Goal: Task Accomplishment & Management: Use online tool/utility

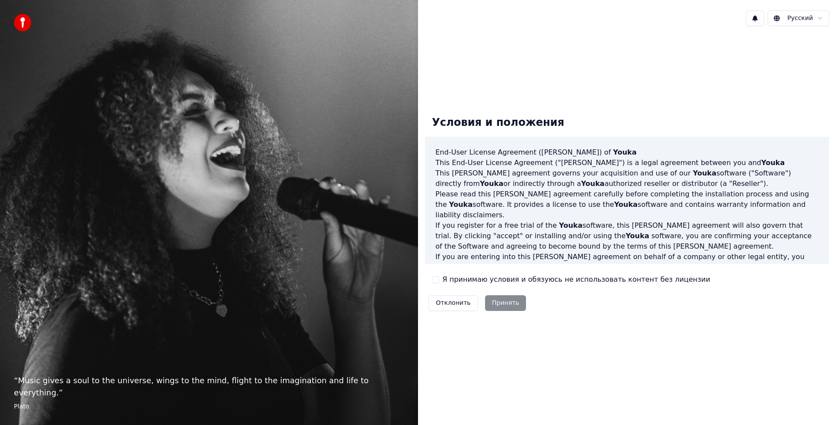
click at [443, 286] on div "Условия и положения End-User License Agreement (EULA) of Youka This End-User Li…" at bounding box center [627, 212] width 404 height 206
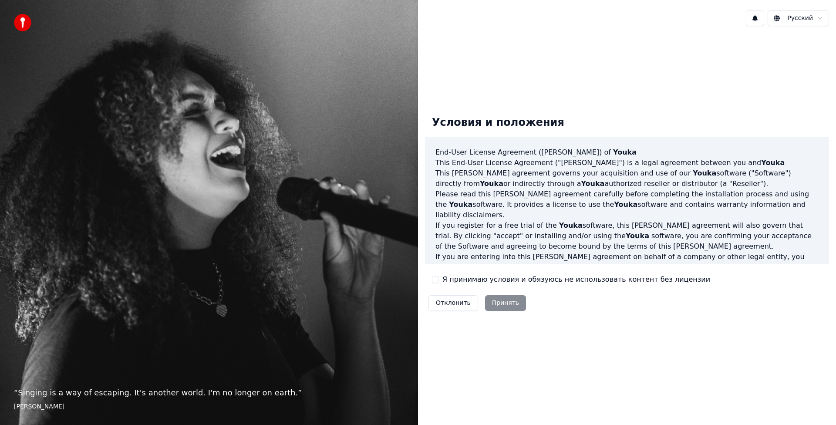
click at [441, 280] on div "Я принимаю условия и обязуюсь не использовать контент без лицензии" at bounding box center [571, 279] width 278 height 10
click at [435, 277] on button "Я принимаю условия и обязуюсь не использовать контент без лицензии" at bounding box center [435, 279] width 7 height 7
click at [496, 301] on button "Принять" at bounding box center [505, 303] width 41 height 16
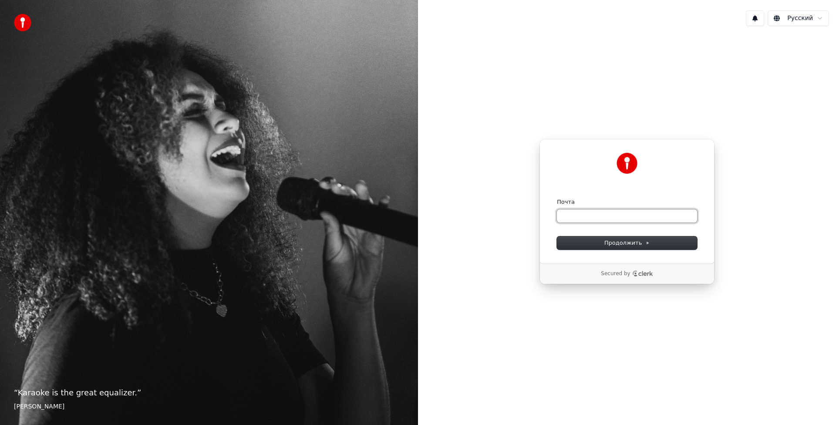
click at [596, 215] on input "Почта" at bounding box center [627, 215] width 140 height 13
click at [576, 247] on button "Продолжить" at bounding box center [627, 242] width 140 height 13
type input "**********"
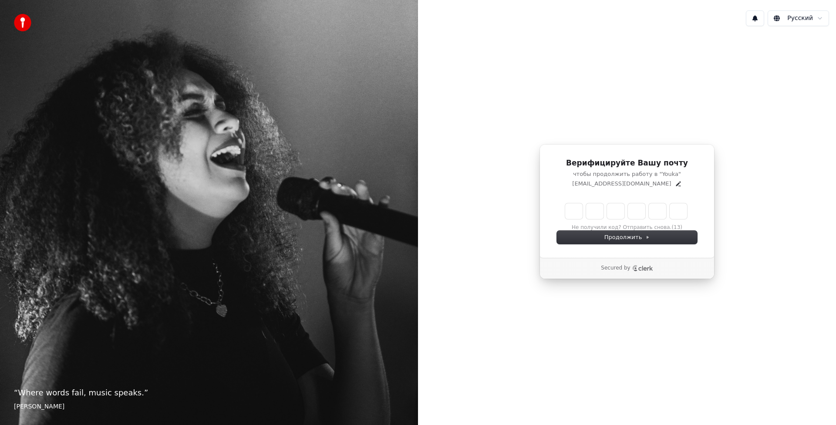
type input "******"
type input "*"
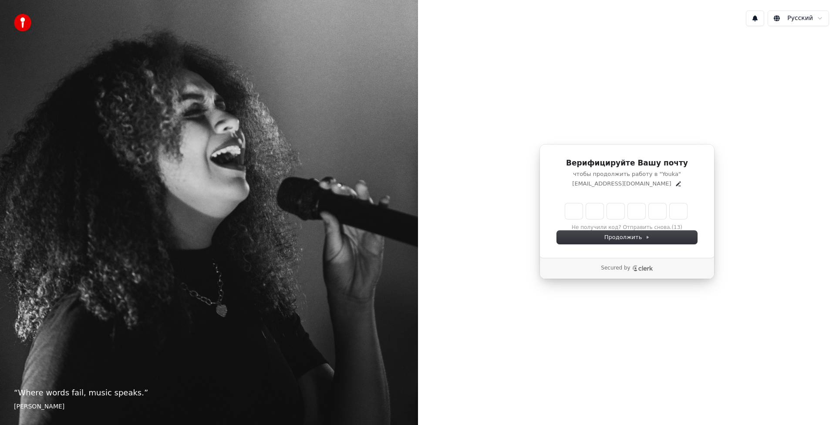
type input "*"
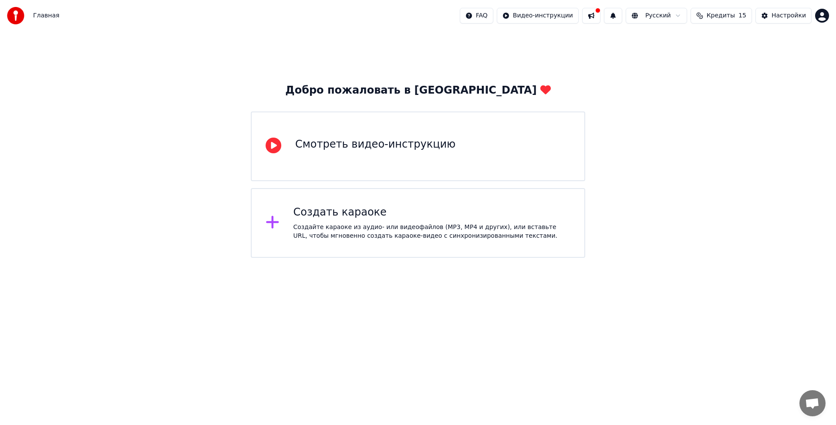
click at [378, 215] on div "Создать караоке" at bounding box center [432, 213] width 277 height 14
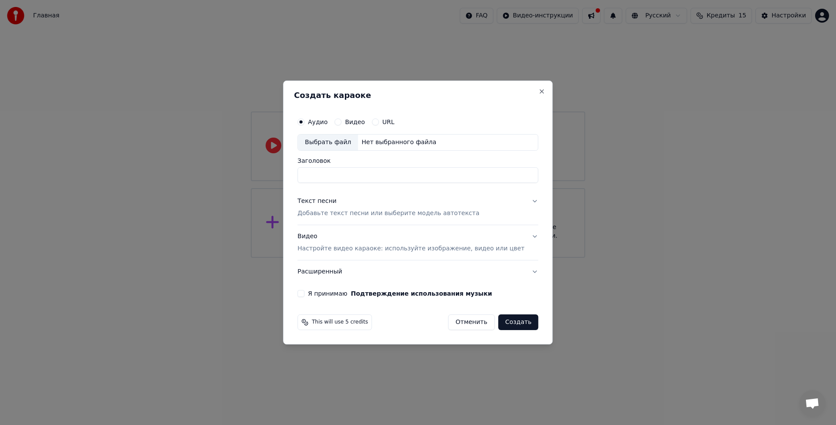
click at [361, 120] on label "Видео" at bounding box center [355, 122] width 20 height 6
click at [341, 120] on button "Видео" at bounding box center [337, 121] width 7 height 7
click at [350, 141] on div "Выбрать файл" at bounding box center [328, 143] width 60 height 16
click at [318, 121] on div "Аудио" at bounding box center [312, 121] width 30 height 7
click at [304, 122] on button "Аудио" at bounding box center [300, 121] width 7 height 7
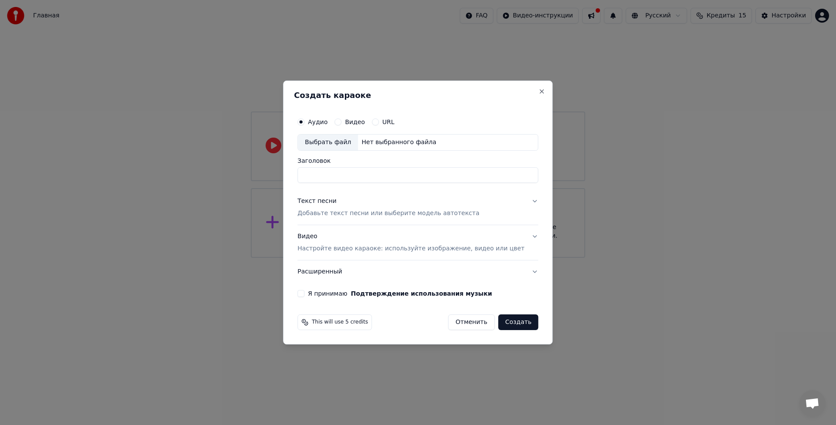
click at [344, 142] on div "Выбрать файл" at bounding box center [328, 143] width 60 height 16
type input "**********"
click at [520, 201] on button "Текст песни Добавьте текст песни или выберите модель автотекста" at bounding box center [417, 207] width 241 height 35
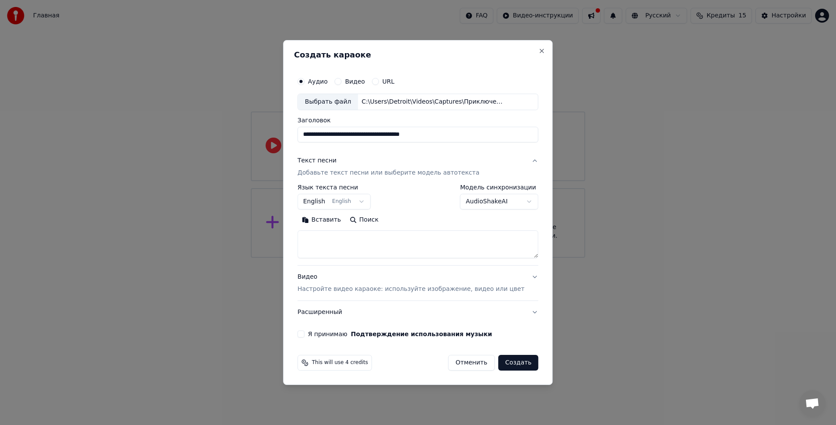
click at [368, 200] on button "English English" at bounding box center [333, 202] width 73 height 16
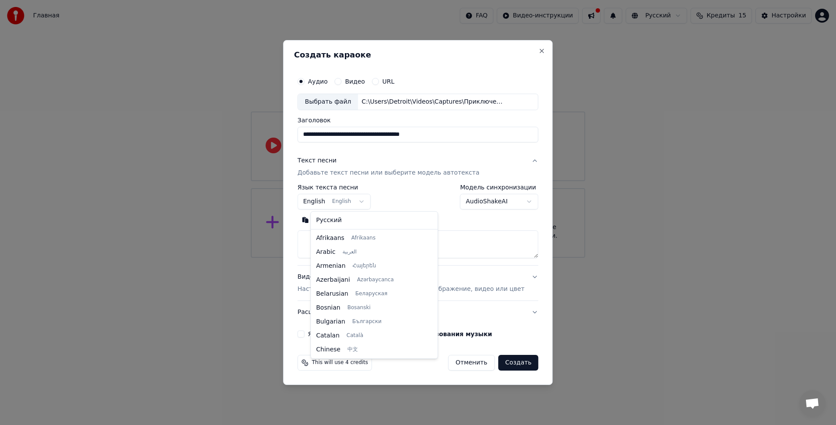
scroll to position [70, 0]
select select "**"
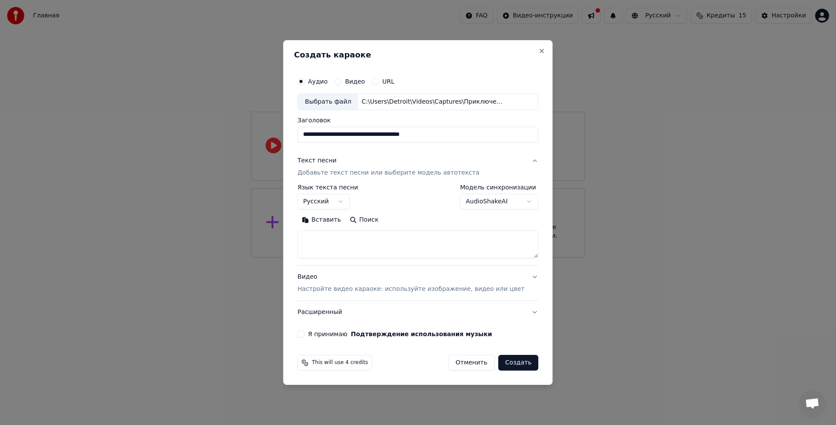
click at [510, 201] on body "**********" at bounding box center [418, 129] width 836 height 258
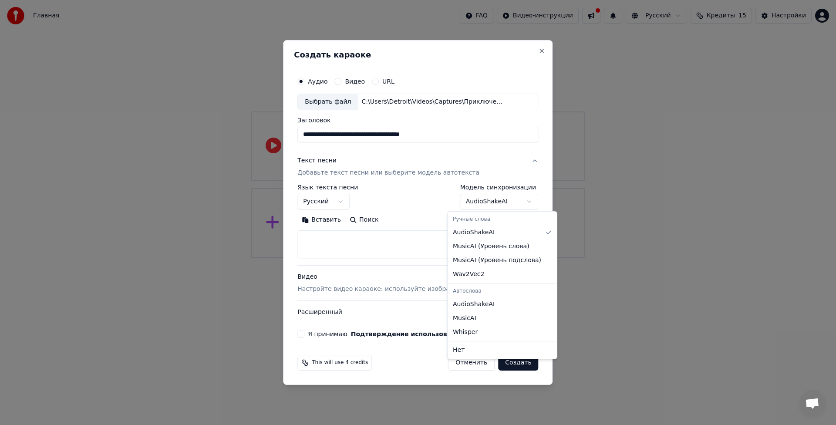
click at [510, 201] on body "**********" at bounding box center [418, 129] width 836 height 258
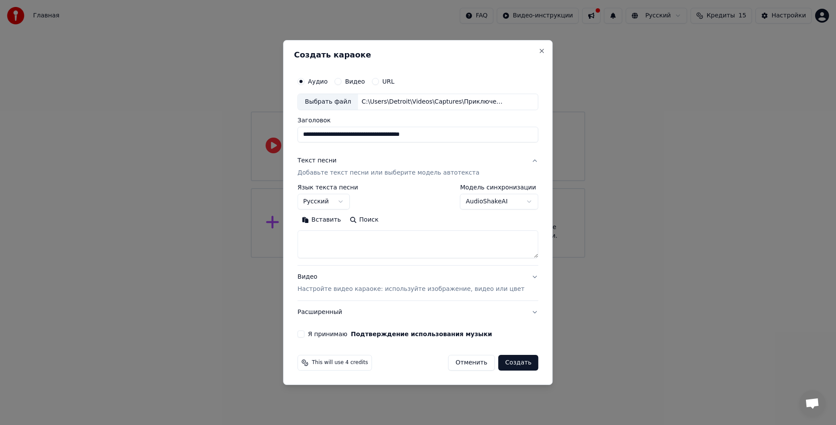
click at [414, 240] on textarea at bounding box center [417, 244] width 241 height 28
paste textarea "**********"
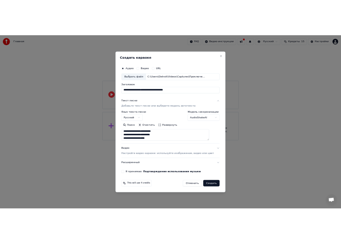
scroll to position [0, 0]
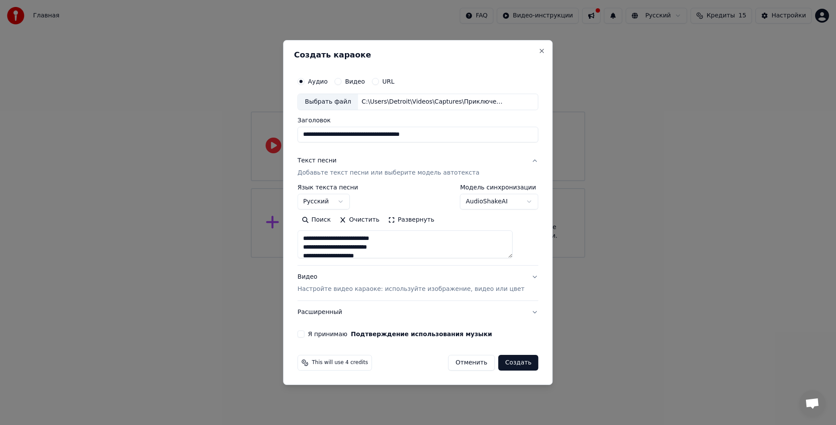
type textarea "**********"
click at [512, 201] on body "**********" at bounding box center [418, 129] width 836 height 258
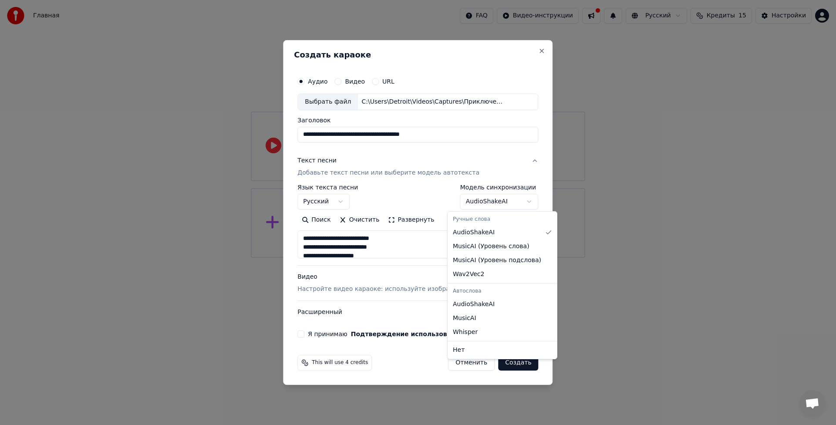
click at [512, 201] on body "**********" at bounding box center [418, 129] width 836 height 258
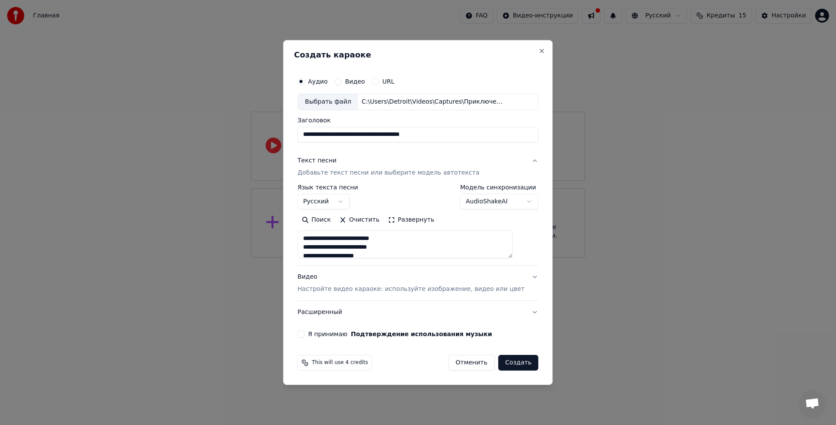
click at [318, 334] on div "Я принимаю Подтверждение использования музыки" at bounding box center [417, 334] width 241 height 7
click at [304, 334] on button "Я принимаю Подтверждение использования музыки" at bounding box center [300, 334] width 7 height 7
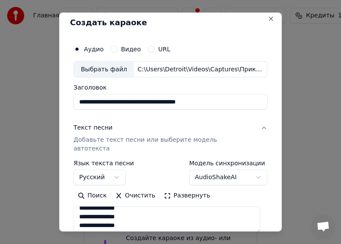
scroll to position [3, 0]
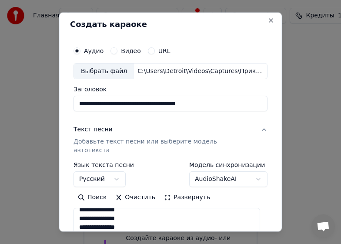
drag, startPoint x: 230, startPoint y: 104, endPoint x: 123, endPoint y: 96, distance: 107.4
click at [122, 102] on input "**********" at bounding box center [171, 104] width 194 height 16
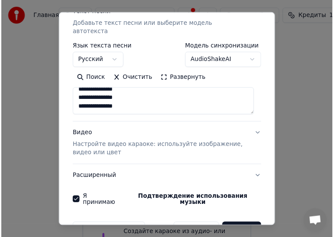
scroll to position [134, 0]
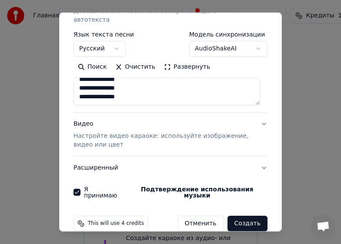
type input "**********"
click at [248, 216] on button "Создать" at bounding box center [248, 224] width 40 height 16
click at [248, 216] on div "Отменить Создать" at bounding box center [223, 224] width 90 height 16
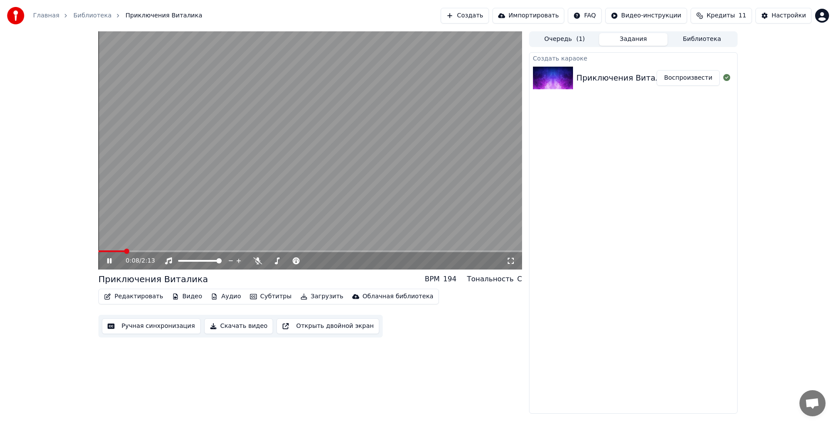
click at [135, 250] on span at bounding box center [310, 251] width 424 height 2
click at [143, 250] on span at bounding box center [310, 251] width 424 height 2
click at [165, 250] on video at bounding box center [310, 150] width 424 height 238
click at [149, 250] on video at bounding box center [310, 150] width 424 height 238
click at [222, 252] on span at bounding box center [310, 251] width 424 height 2
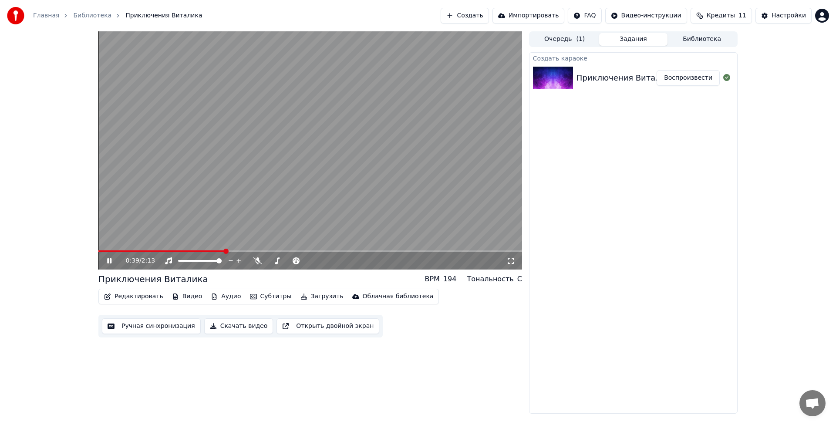
click at [232, 251] on span at bounding box center [310, 251] width 424 height 2
click at [338, 260] on span at bounding box center [336, 260] width 5 height 5
click at [329, 260] on span at bounding box center [328, 260] width 5 height 5
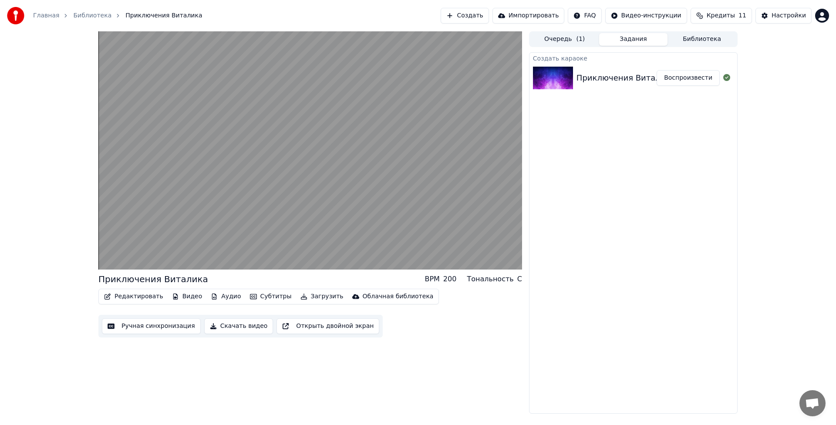
click at [169, 324] on button "Ручная синхронизация" at bounding box center [151, 326] width 99 height 16
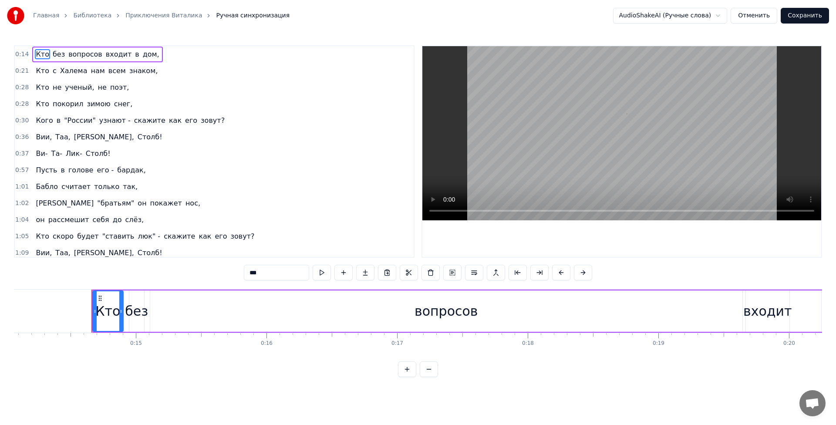
scroll to position [0, 1871]
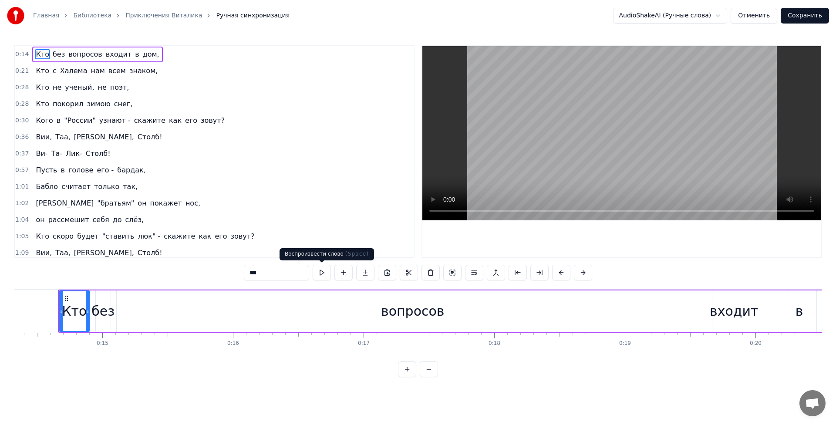
click at [320, 274] on button at bounding box center [322, 273] width 18 height 16
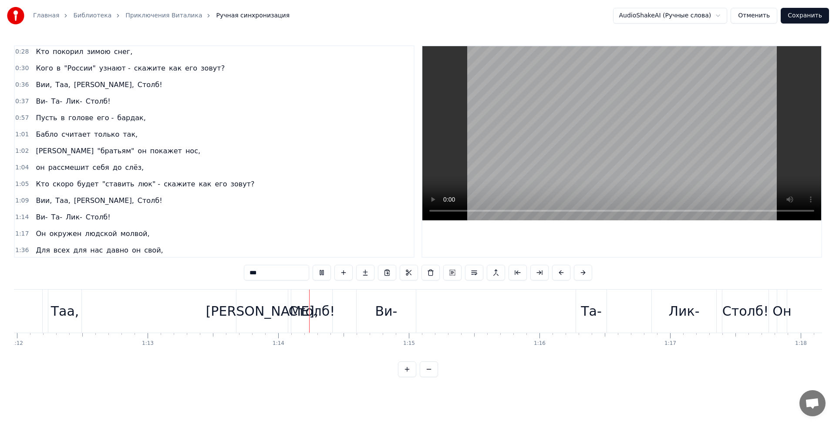
scroll to position [0, 9581]
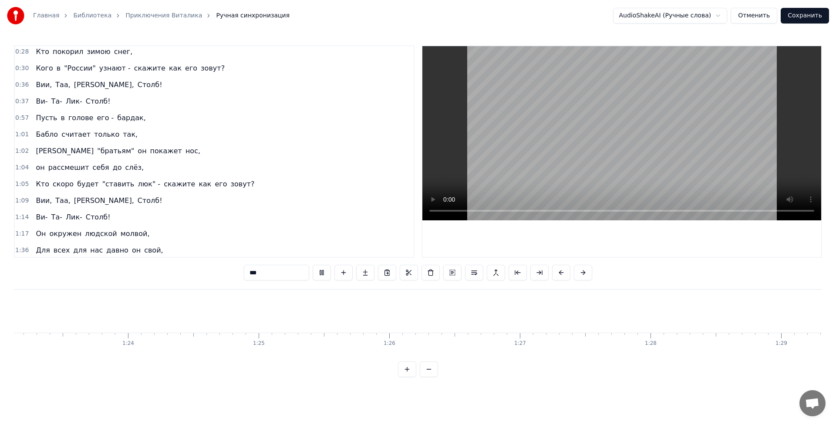
drag, startPoint x: 671, startPoint y: 371, endPoint x: 662, endPoint y: 365, distance: 10.2
click at [662, 365] on div "0:14 Кто без вопросов входит в дом, 0:21 Кто с [PERSON_NAME] нам всем знаком, 0…" at bounding box center [418, 211] width 808 height 332
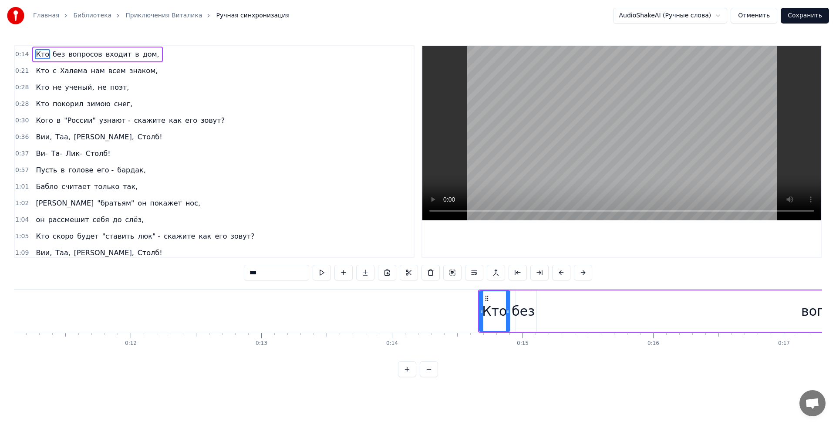
scroll to position [0, 1594]
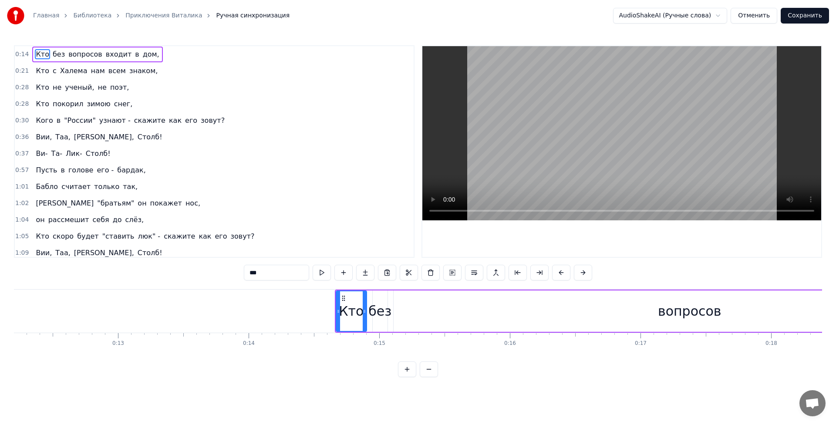
drag, startPoint x: 80, startPoint y: 365, endPoint x: 44, endPoint y: 367, distance: 35.8
click at [11, 366] on div "Главная Библиотека Приключения Виталика Ручная синхронизация AudioShakeAI (Ручн…" at bounding box center [418, 188] width 836 height 377
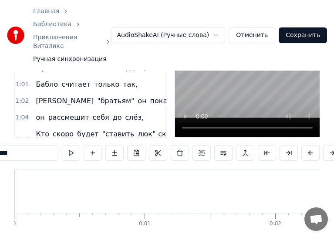
scroll to position [44, 0]
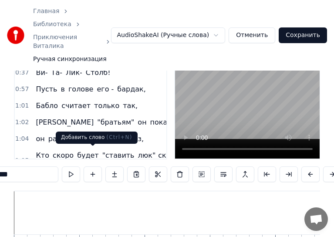
click at [73, 166] on button at bounding box center [71, 174] width 18 height 16
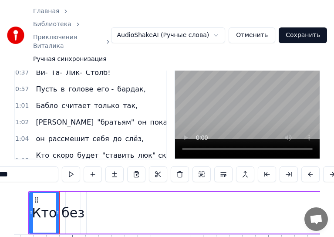
scroll to position [0, 1903]
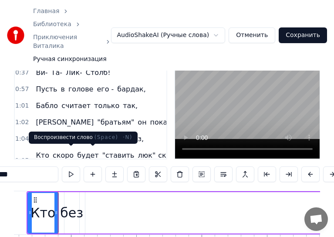
click at [71, 166] on button at bounding box center [71, 174] width 18 height 16
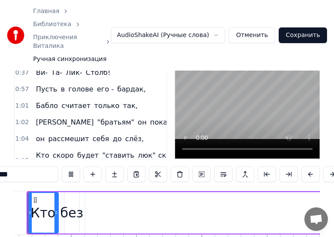
scroll to position [0, 1871]
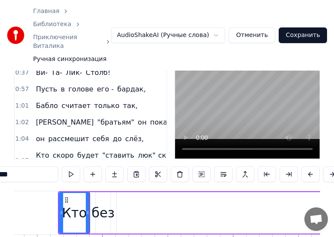
click at [71, 166] on button at bounding box center [71, 174] width 18 height 16
type input "********"
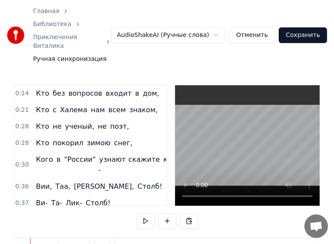
scroll to position [0, 1844]
click at [137, 213] on button at bounding box center [145, 221] width 18 height 16
click at [217, 130] on video at bounding box center [247, 145] width 145 height 121
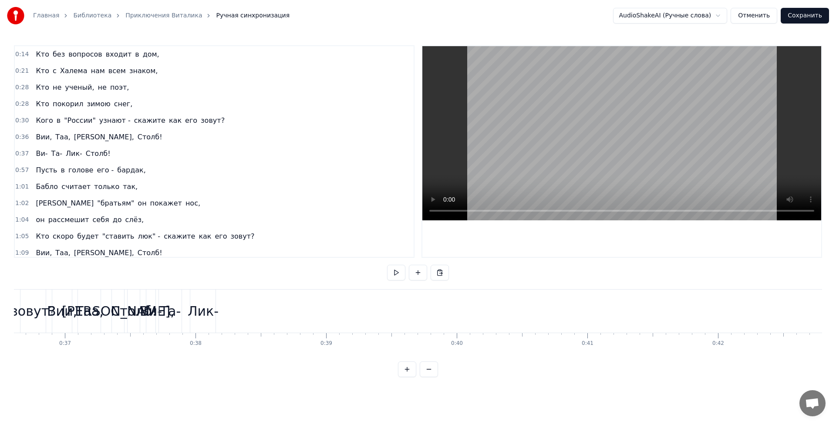
scroll to position [0, 4735]
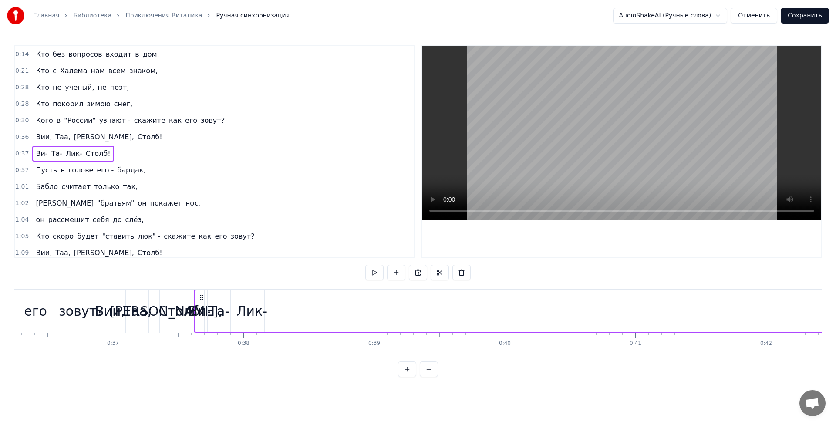
drag, startPoint x: 195, startPoint y: 324, endPoint x: 308, endPoint y: 325, distance: 113.7
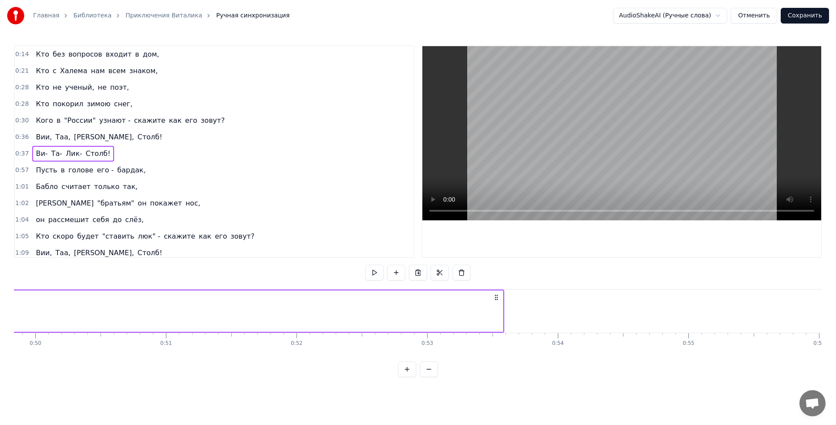
scroll to position [0, 6502]
drag, startPoint x: 513, startPoint y: 307, endPoint x: 490, endPoint y: 307, distance: 22.2
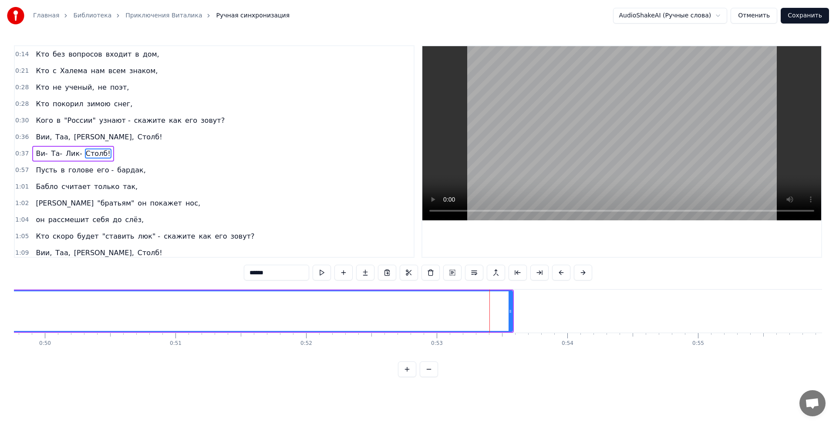
scroll to position [2, 0]
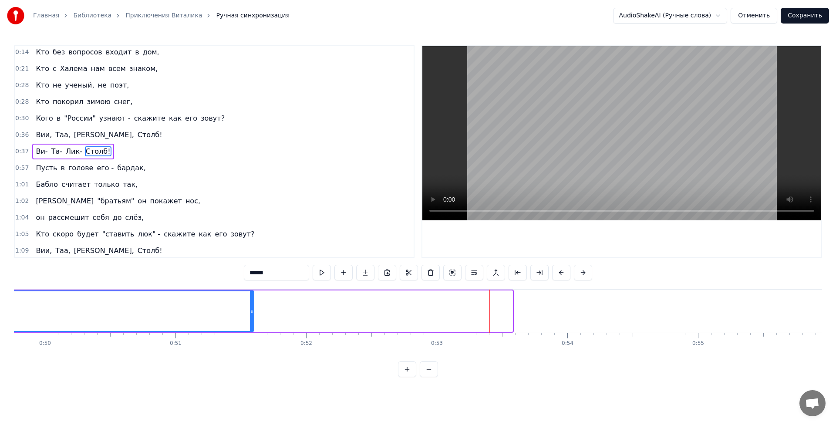
drag, startPoint x: 511, startPoint y: 304, endPoint x: 179, endPoint y: 318, distance: 332.2
click at [250, 318] on div at bounding box center [251, 311] width 3 height 40
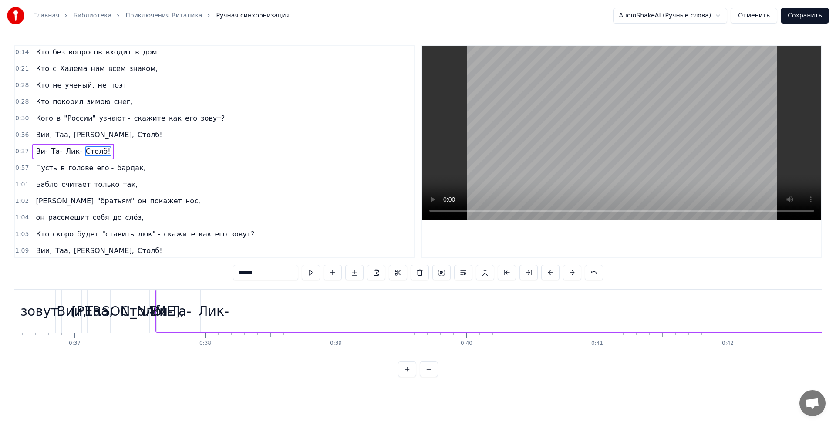
scroll to position [0, 4821]
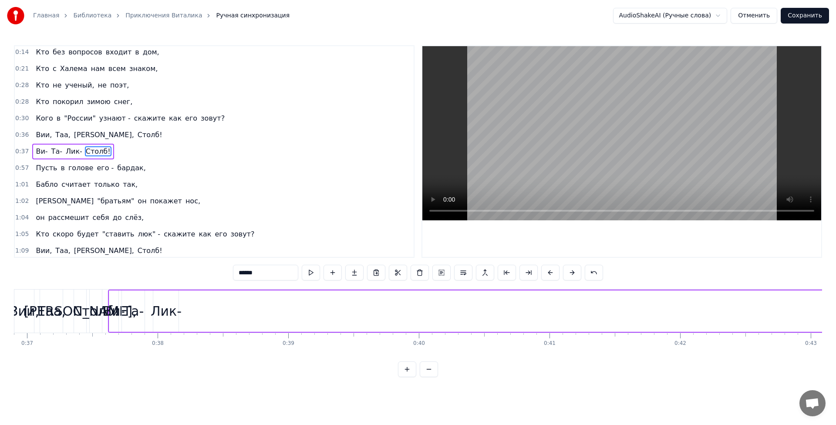
drag, startPoint x: 117, startPoint y: 306, endPoint x: 136, endPoint y: 307, distance: 19.2
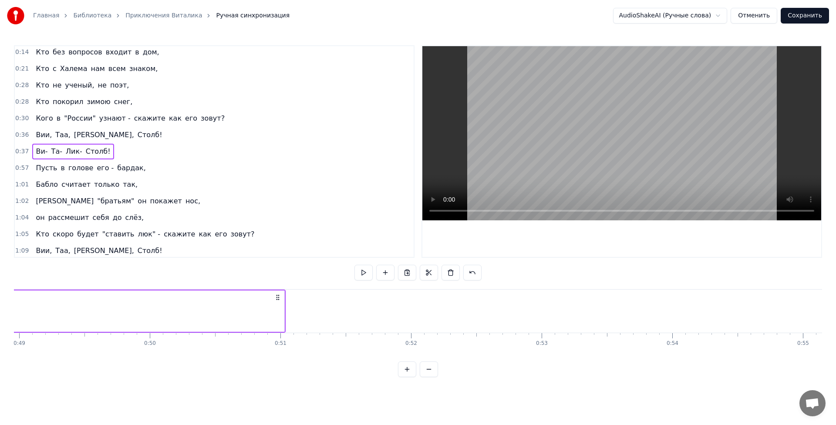
scroll to position [0, 6387]
drag, startPoint x: 293, startPoint y: 311, endPoint x: 228, endPoint y: 317, distance: 65.6
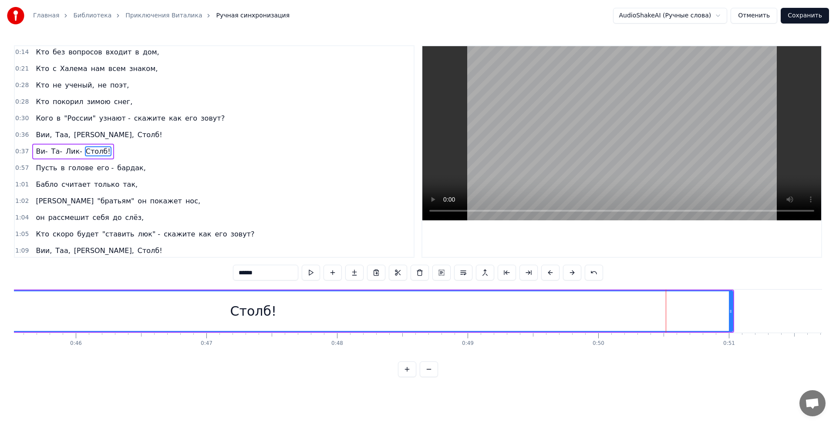
scroll to position [0, 6005]
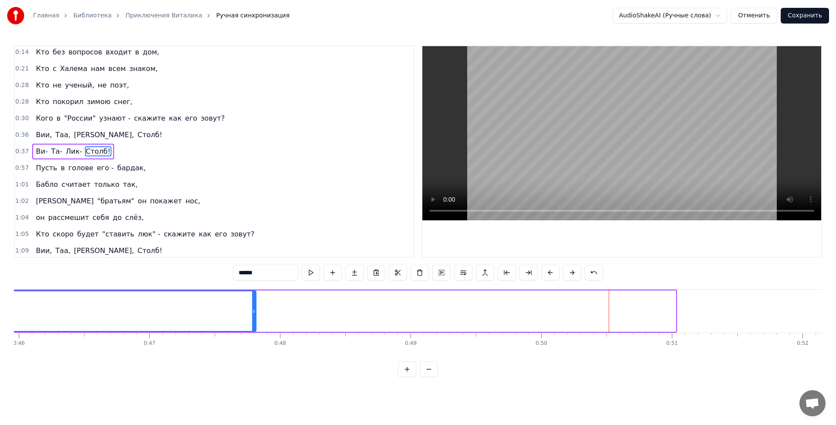
drag, startPoint x: 675, startPoint y: 317, endPoint x: 230, endPoint y: 331, distance: 445.3
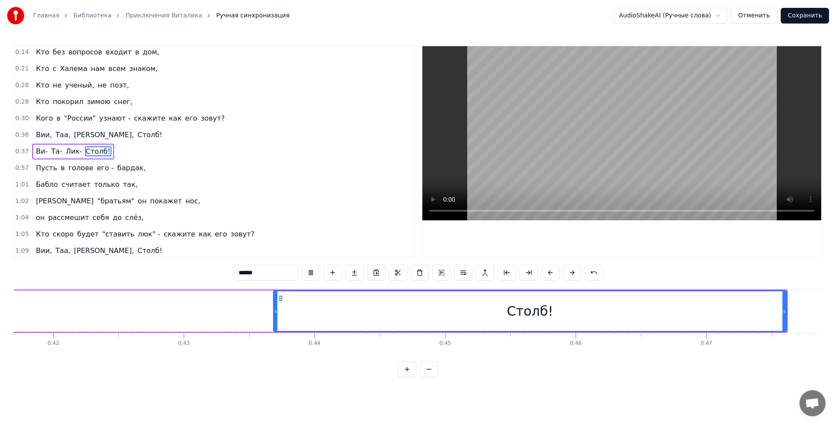
scroll to position [0, 5355]
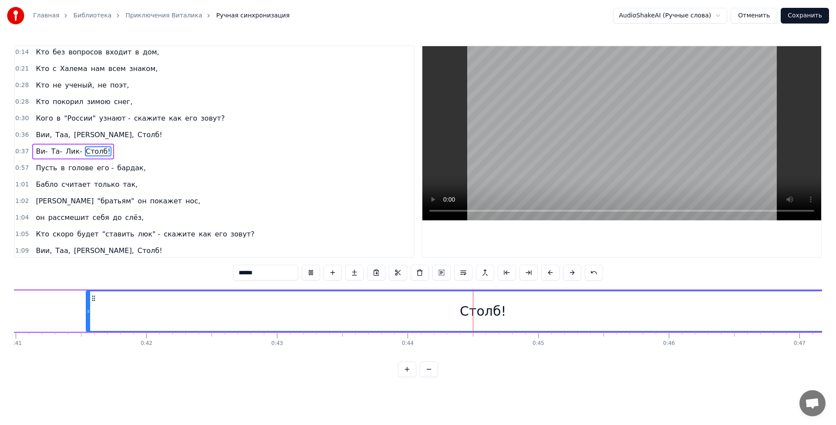
drag, startPoint x: 368, startPoint y: 311, endPoint x: 179, endPoint y: 338, distance: 190.9
click at [87, 323] on div at bounding box center [88, 311] width 3 height 40
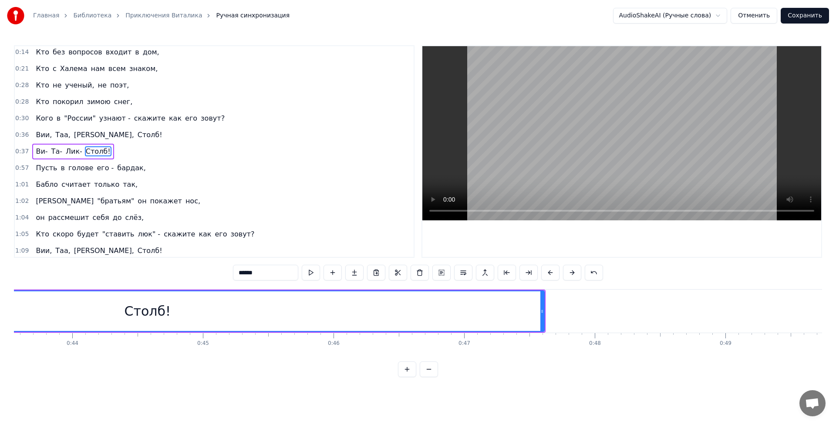
scroll to position [0, 5805]
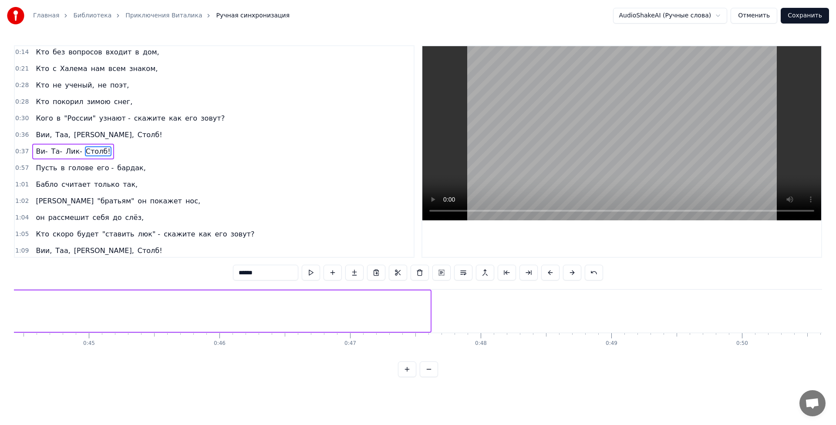
drag, startPoint x: 430, startPoint y: 305, endPoint x: 8, endPoint y: 296, distance: 422.1
click at [0, 297] on div "Главная Библиотека Приключения Виталика Ручная синхронизация AudioShakeAI (Ручн…" at bounding box center [418, 188] width 836 height 377
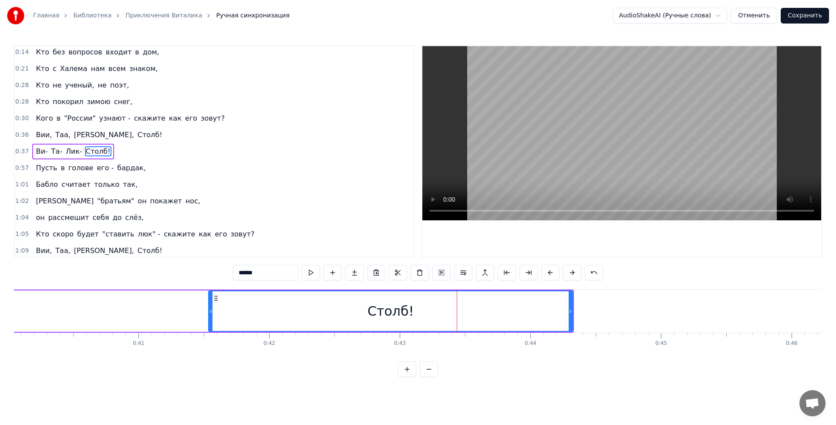
scroll to position [0, 5242]
click at [557, 308] on div at bounding box center [555, 311] width 3 height 40
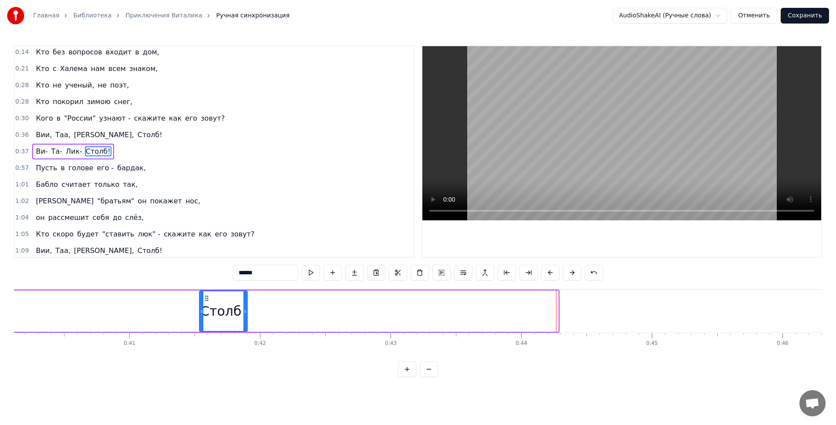
drag, startPoint x: 557, startPoint y: 308, endPoint x: 245, endPoint y: 315, distance: 312.3
click at [245, 315] on div at bounding box center [244, 311] width 3 height 40
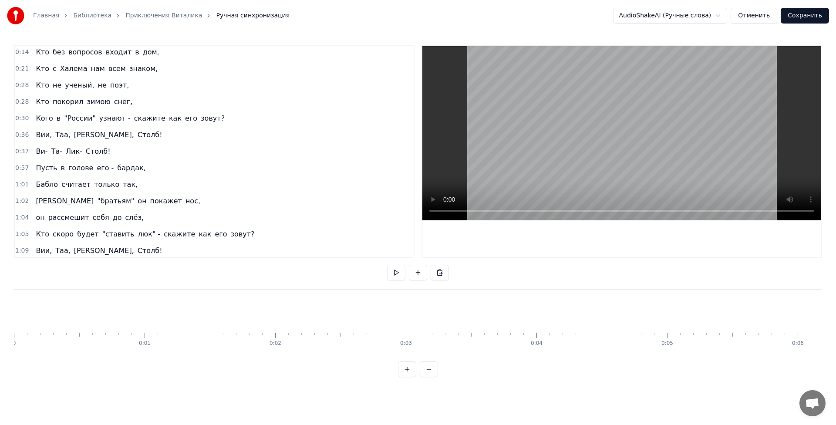
scroll to position [0, 0]
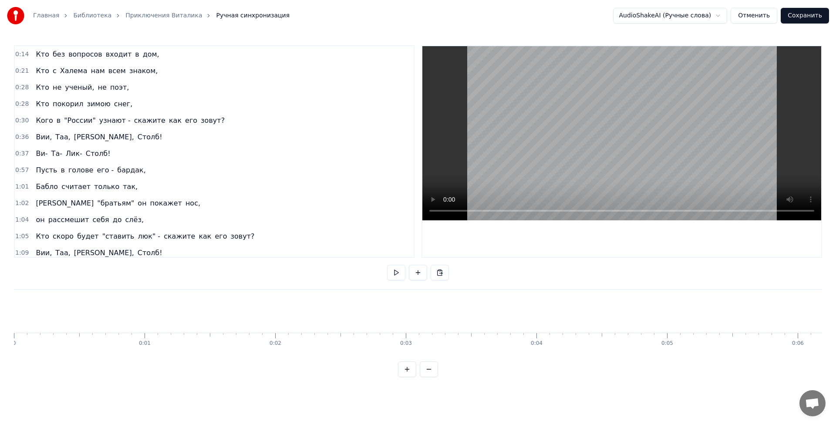
click at [767, 17] on button "Отменить" at bounding box center [754, 16] width 47 height 16
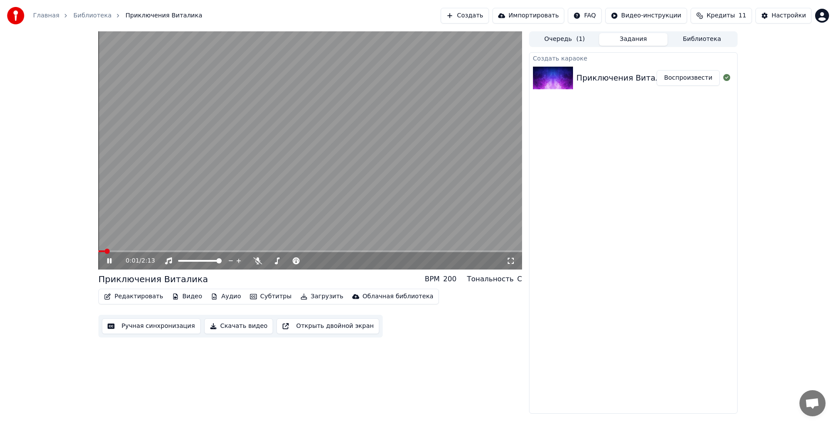
click at [489, 20] on button "Создать" at bounding box center [465, 16] width 48 height 16
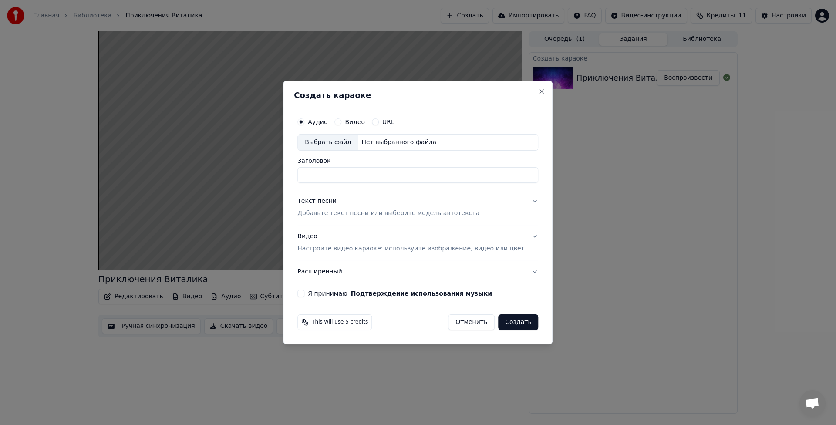
click at [379, 125] on button "URL" at bounding box center [375, 121] width 7 height 7
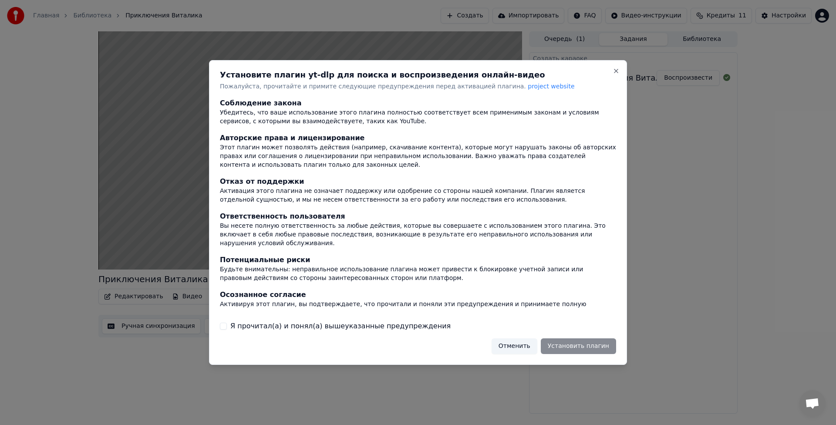
click at [563, 344] on div "Отменить Установить плагин" at bounding box center [554, 346] width 125 height 16
click at [290, 329] on label "Я прочитал(а) и понял(а) вышеуказанные предупреждения" at bounding box center [340, 326] width 220 height 10
click at [227, 329] on button "Я прочитал(а) и понял(а) вышеуказанные предупреждения" at bounding box center [223, 326] width 7 height 7
click at [585, 349] on button "Установить плагин" at bounding box center [578, 346] width 75 height 16
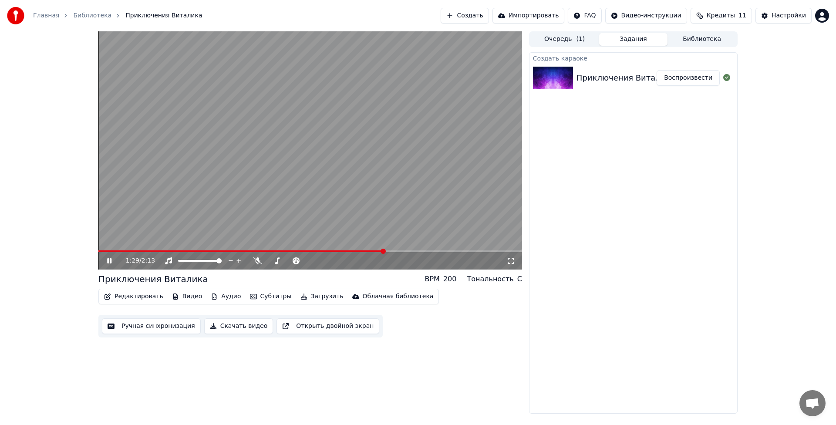
click at [239, 172] on video at bounding box center [310, 150] width 424 height 238
click at [489, 18] on button "Создать" at bounding box center [465, 16] width 48 height 16
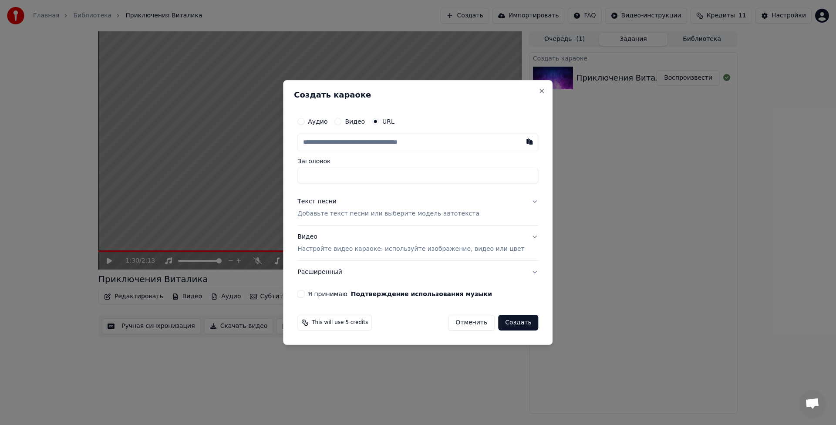
click at [385, 143] on input "text" at bounding box center [417, 142] width 241 height 17
type input "**********"
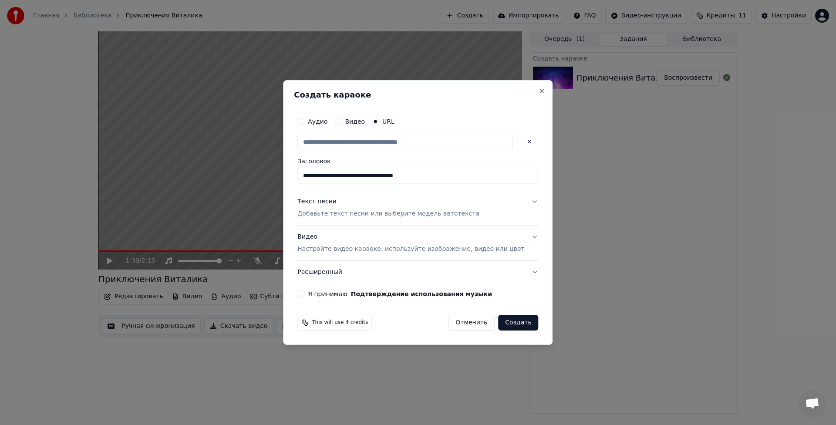
scroll to position [0, 0]
drag, startPoint x: 450, startPoint y: 176, endPoint x: 311, endPoint y: 171, distance: 138.6
click at [311, 171] on input "**********" at bounding box center [417, 176] width 241 height 16
type input "**********"
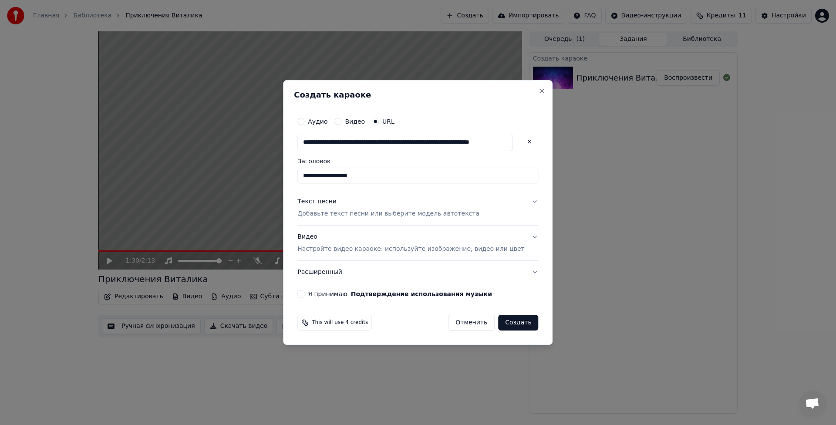
click at [520, 203] on button "Текст песни Добавьте текст песни или выберите модель автотекста" at bounding box center [417, 207] width 241 height 35
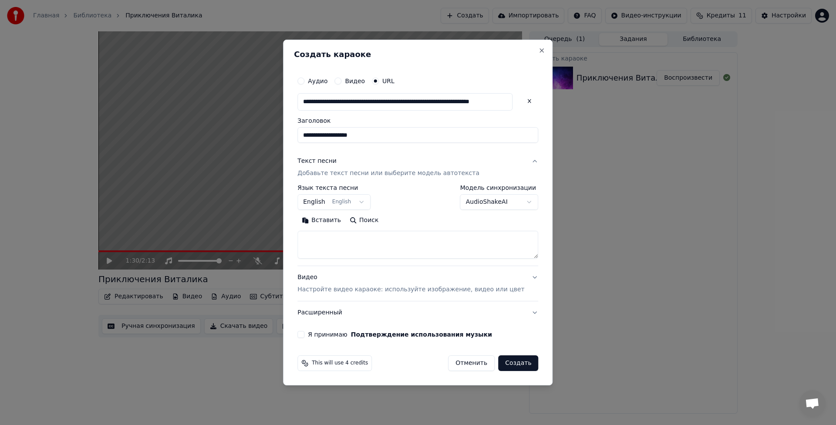
click at [321, 338] on label "Я принимаю Подтверждение использования музыки" at bounding box center [400, 334] width 184 height 6
click at [304, 338] on button "Я принимаю Подтверждение использования музыки" at bounding box center [300, 334] width 7 height 7
click at [511, 365] on button "Создать" at bounding box center [518, 363] width 40 height 16
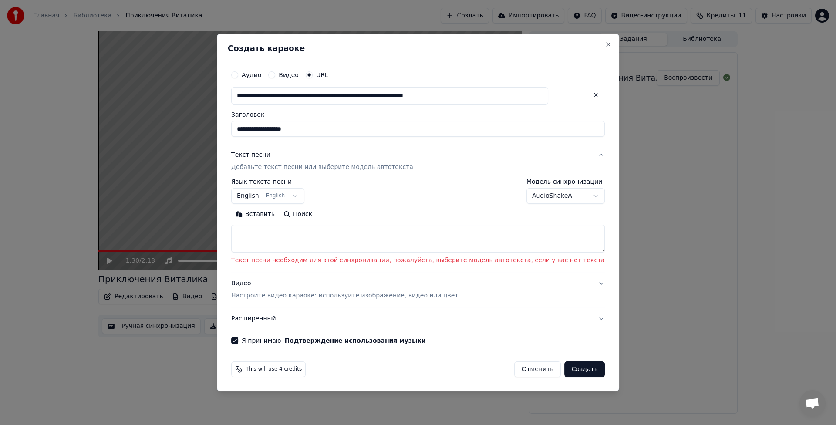
click at [385, 240] on textarea at bounding box center [418, 239] width 374 height 28
click at [298, 196] on button "English English" at bounding box center [267, 196] width 73 height 16
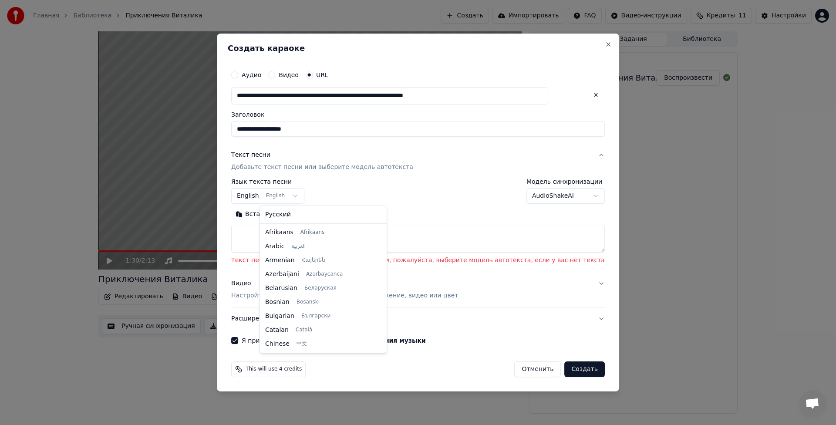
scroll to position [70, 0]
select select "**"
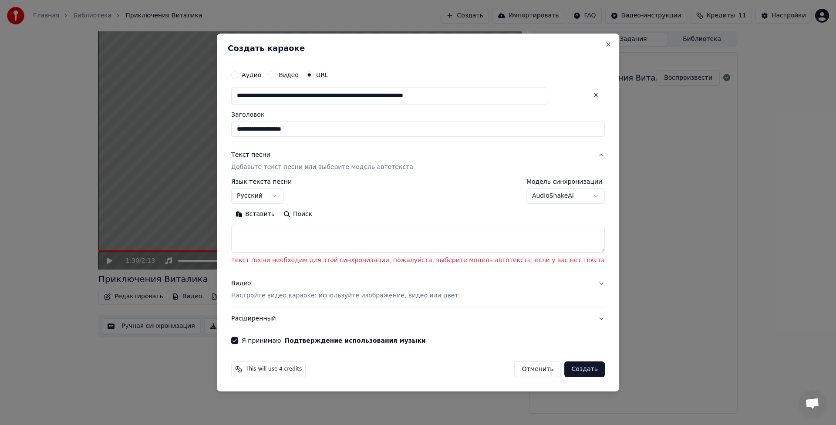
click at [564, 370] on button "Создать" at bounding box center [584, 369] width 40 height 16
click at [296, 240] on textarea at bounding box center [418, 239] width 374 height 28
click at [325, 241] on textarea at bounding box center [418, 239] width 374 height 28
click at [372, 240] on textarea at bounding box center [418, 239] width 374 height 28
paste textarea "**********"
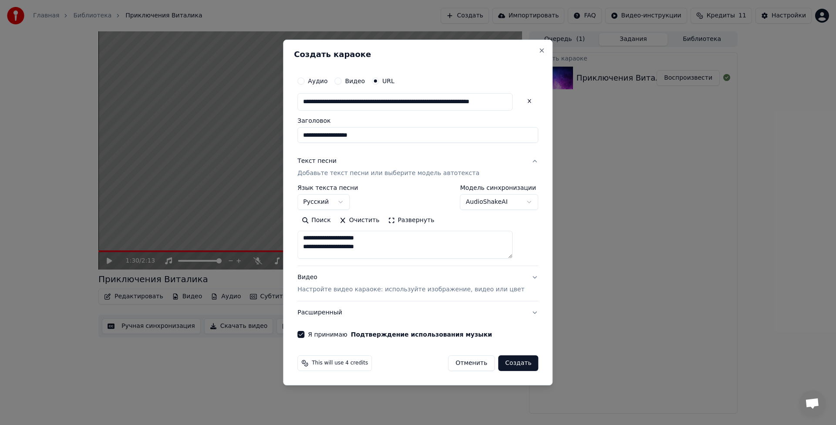
scroll to position [258, 0]
type textarea "**********"
click at [520, 205] on button "AudioShakeAI" at bounding box center [499, 202] width 78 height 16
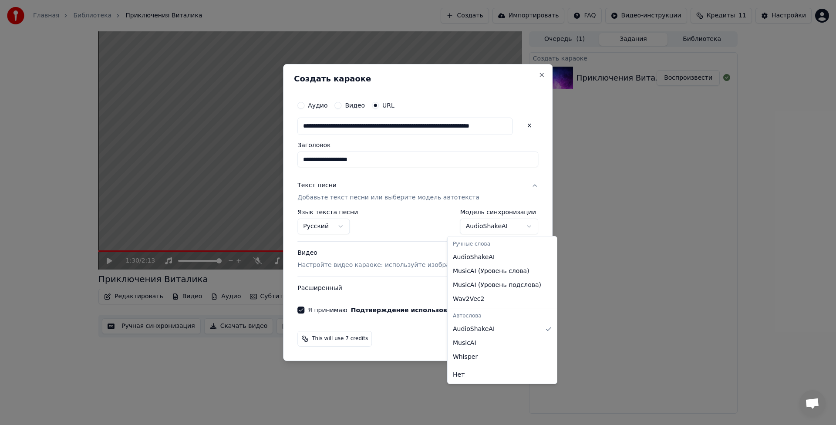
click at [513, 229] on body "**********" at bounding box center [418, 212] width 836 height 425
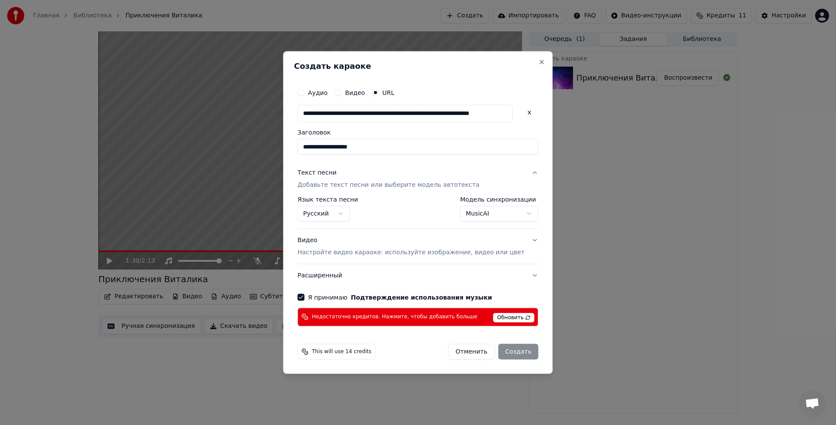
click at [503, 214] on button "MusicAI" at bounding box center [499, 214] width 78 height 16
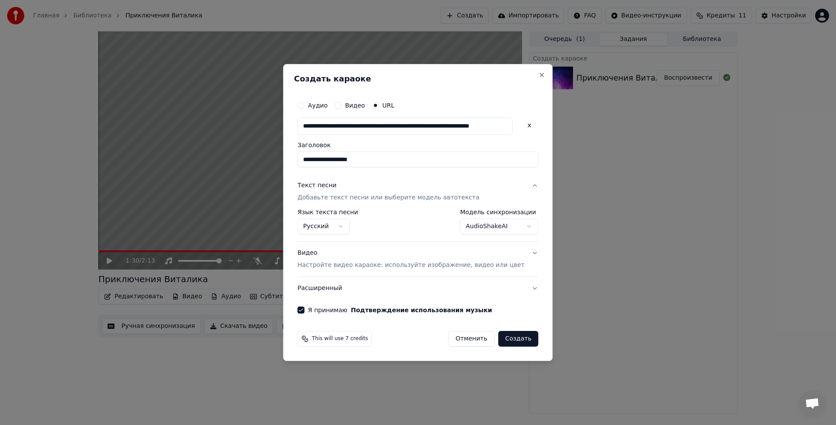
click at [507, 340] on button "Создать" at bounding box center [518, 339] width 40 height 16
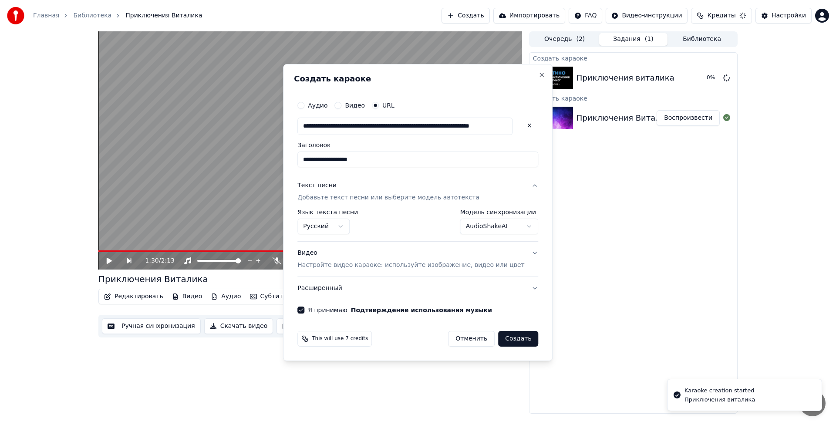
select select "**********"
select select
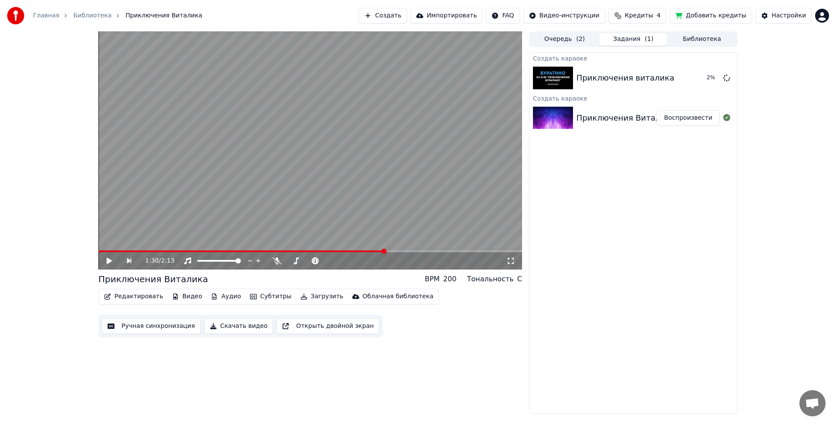
click at [707, 17] on button "Добавить кредиты" at bounding box center [711, 16] width 82 height 16
click at [111, 266] on div "1:30 / 2:13" at bounding box center [310, 260] width 424 height 17
click at [109, 262] on icon at bounding box center [109, 261] width 5 height 6
click at [438, 249] on video at bounding box center [310, 150] width 424 height 238
click at [443, 251] on span at bounding box center [310, 251] width 424 height 2
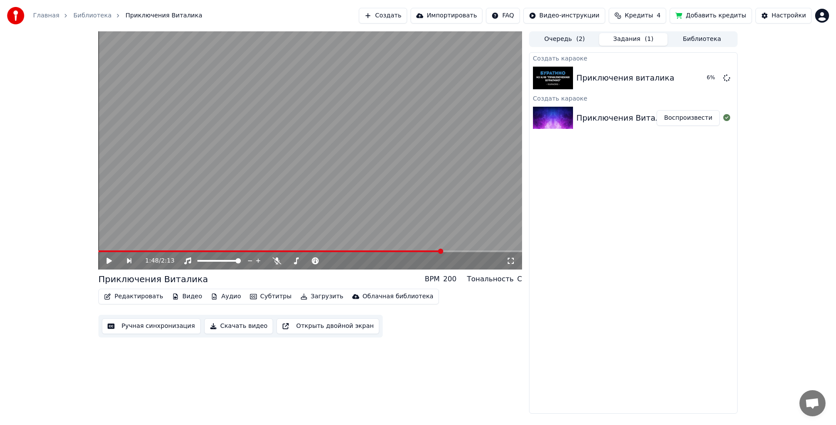
click at [116, 262] on icon at bounding box center [115, 260] width 20 height 7
click at [498, 250] on video at bounding box center [310, 150] width 424 height 238
click at [112, 260] on icon at bounding box center [115, 260] width 20 height 7
click at [605, 79] on div "Приключения виталика" at bounding box center [626, 78] width 98 height 12
click at [594, 85] on div "Приключения виталика" at bounding box center [634, 78] width 208 height 30
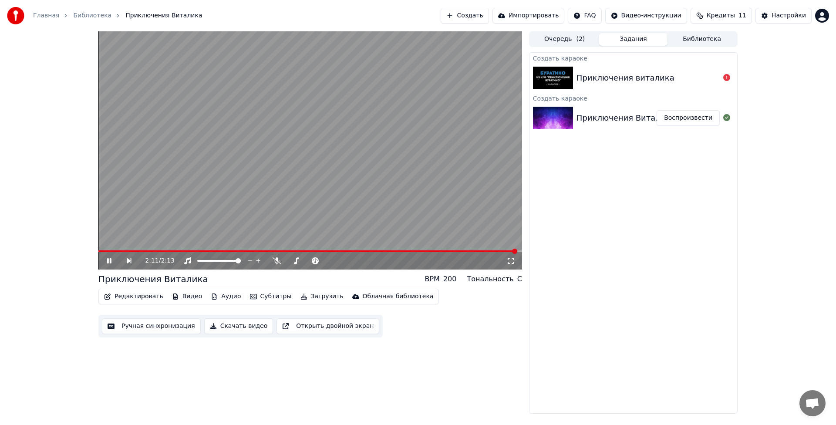
click at [631, 85] on div "Приключения виталика" at bounding box center [634, 78] width 208 height 30
click at [660, 78] on div "Приключения виталика" at bounding box center [626, 78] width 98 height 12
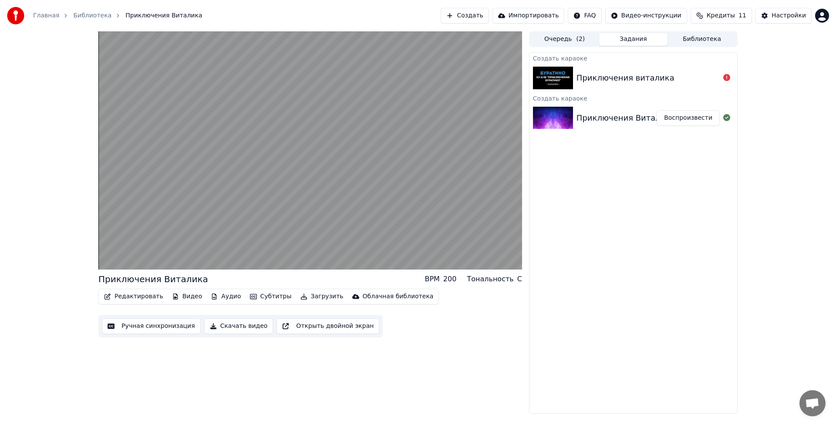
click at [660, 78] on div "Приключения виталика" at bounding box center [626, 78] width 98 height 12
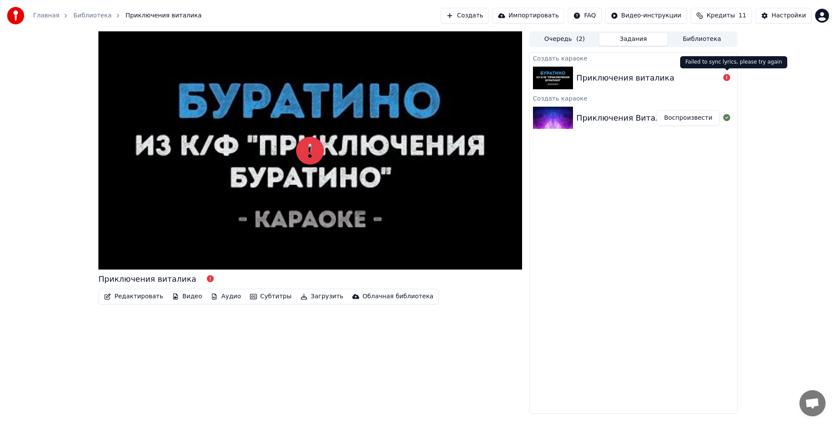
click at [725, 78] on icon at bounding box center [726, 77] width 7 height 7
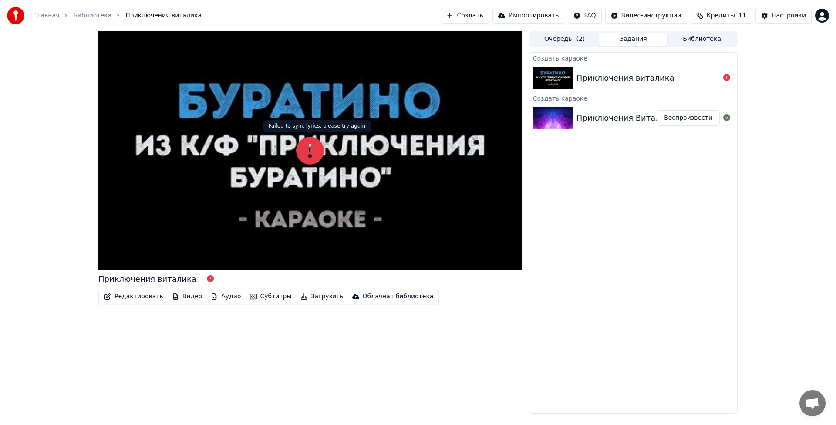
click at [328, 152] on div at bounding box center [310, 150] width 424 height 238
click at [301, 196] on div at bounding box center [310, 150] width 424 height 238
click at [311, 150] on icon at bounding box center [310, 151] width 28 height 28
click at [486, 18] on button "Создать" at bounding box center [465, 16] width 48 height 16
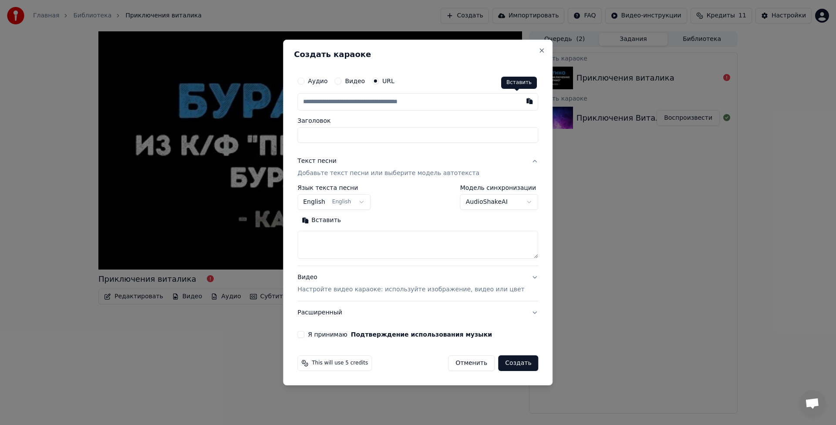
click at [521, 103] on button "button" at bounding box center [529, 101] width 17 height 16
type input "**********"
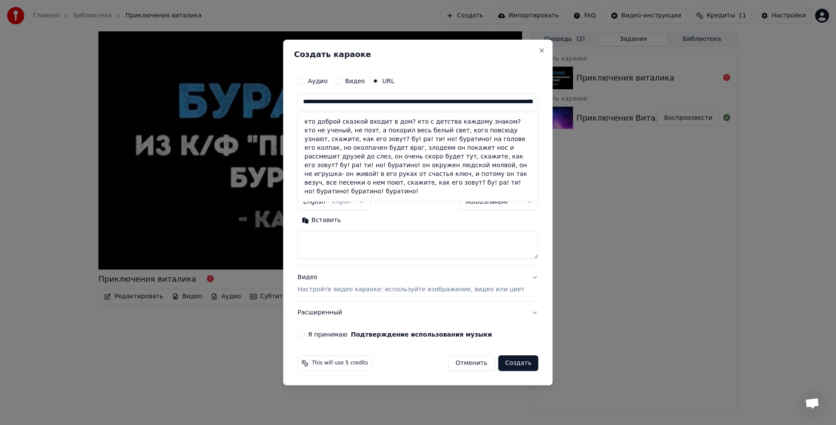
click at [493, 68] on div "**********" at bounding box center [418, 213] width 270 height 346
click at [521, 100] on button at bounding box center [529, 101] width 17 height 16
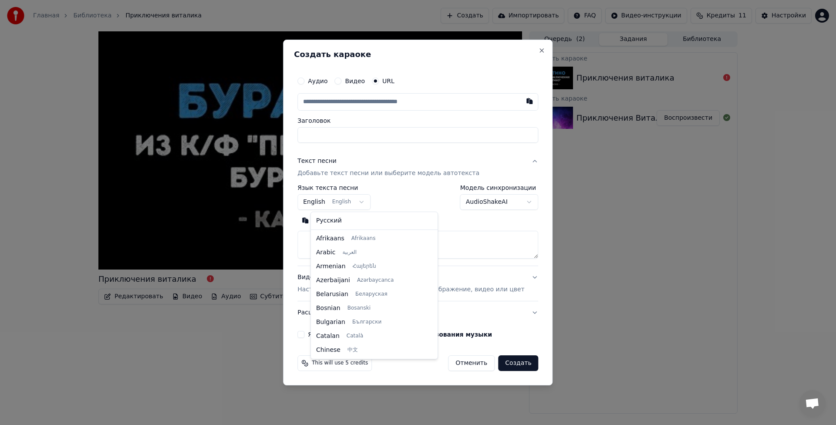
click at [370, 203] on body "**********" at bounding box center [418, 212] width 836 height 425
click at [349, 228] on div "Русский Afrikaans Afrikaans Arabic العربية Armenian Հայերեն Azerbaijani Azərbay…" at bounding box center [374, 285] width 127 height 147
select select "**"
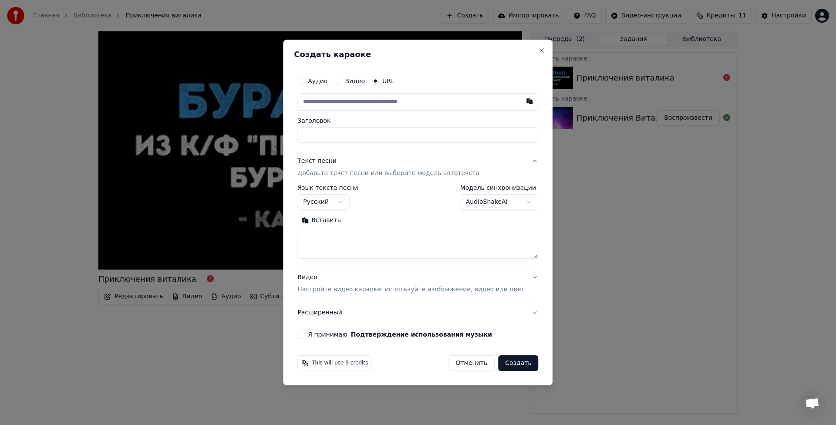
click at [496, 201] on body "**********" at bounding box center [418, 212] width 836 height 425
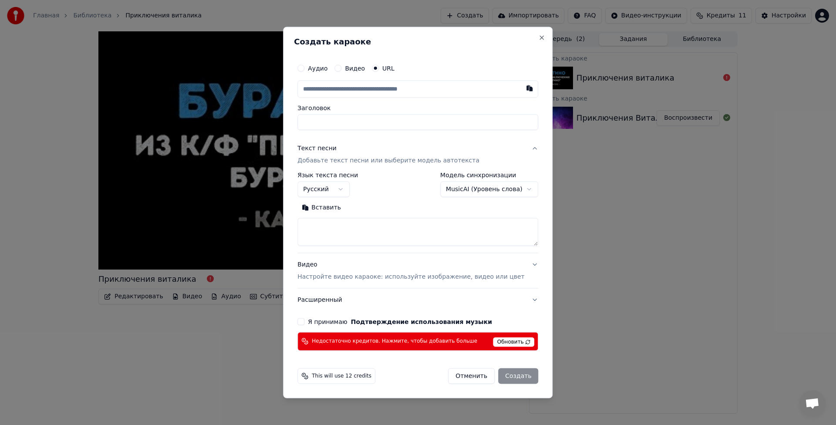
click at [502, 193] on body "**********" at bounding box center [418, 212] width 836 height 425
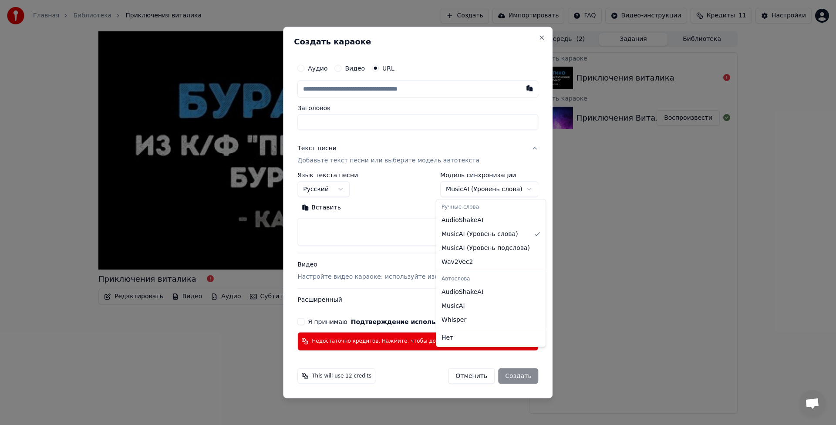
click at [505, 190] on body "**********" at bounding box center [418, 212] width 836 height 425
select select "********"
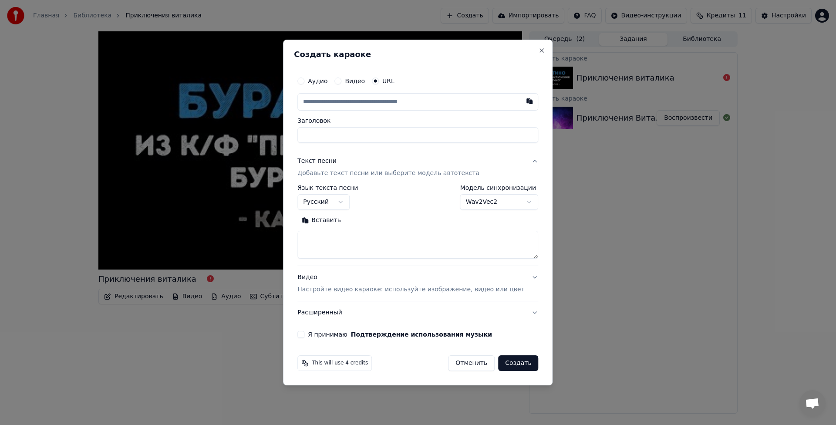
click at [319, 79] on div "Аудио" at bounding box center [312, 81] width 30 height 7
click at [318, 82] on div "Аудио" at bounding box center [312, 81] width 30 height 7
click at [304, 81] on button "Аудио" at bounding box center [300, 81] width 7 height 7
click at [346, 102] on div "Выбрать файл" at bounding box center [328, 102] width 60 height 16
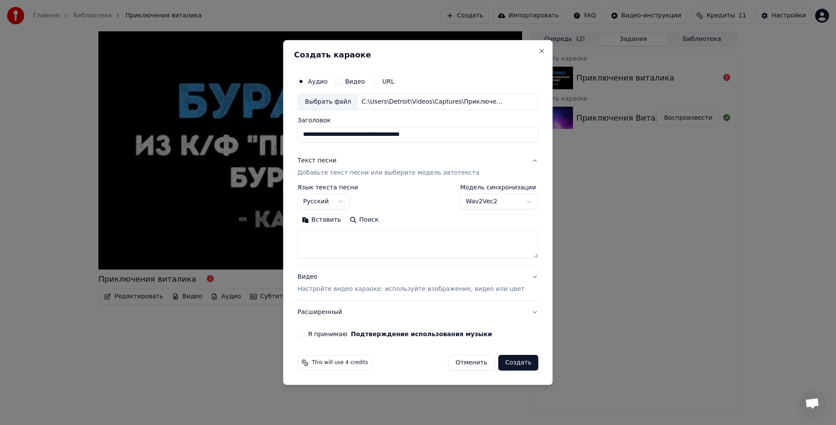
type input "**********"
click at [353, 242] on textarea at bounding box center [417, 244] width 241 height 28
click at [404, 246] on textarea at bounding box center [417, 244] width 241 height 28
paste textarea "**********"
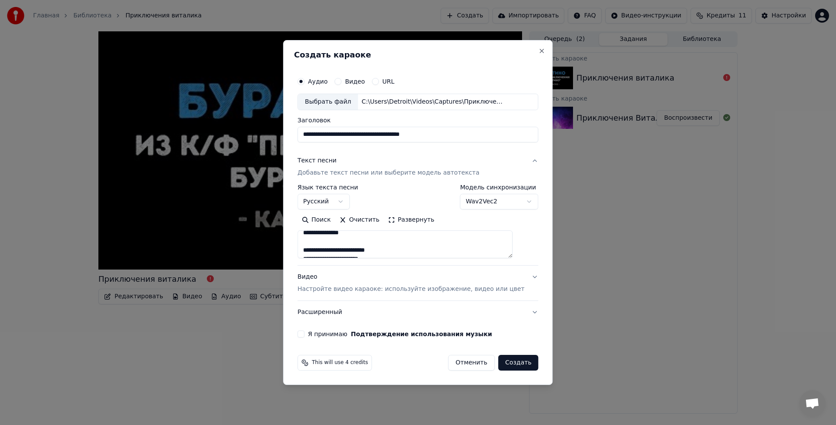
type textarea "**********"
drag, startPoint x: 451, startPoint y: 136, endPoint x: 272, endPoint y: 120, distance: 179.3
click at [272, 120] on body "**********" at bounding box center [418, 212] width 836 height 425
type input "**********"
click at [304, 333] on button "Я принимаю Подтверждение использования музыки" at bounding box center [300, 334] width 7 height 7
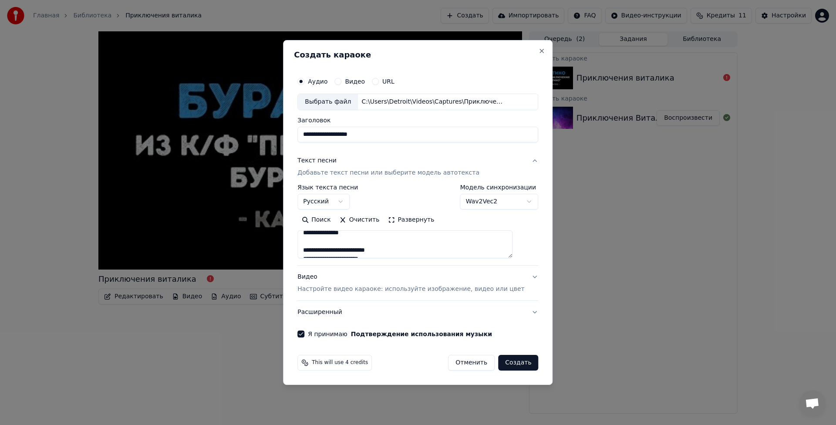
click at [511, 367] on button "Создать" at bounding box center [518, 363] width 40 height 16
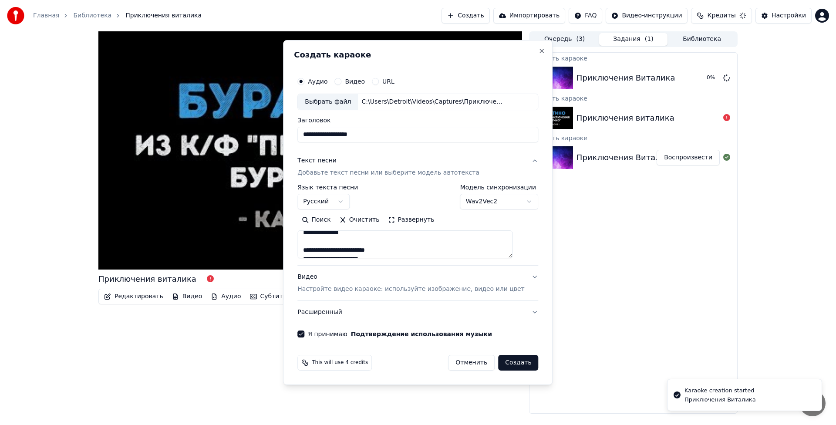
select select "**********"
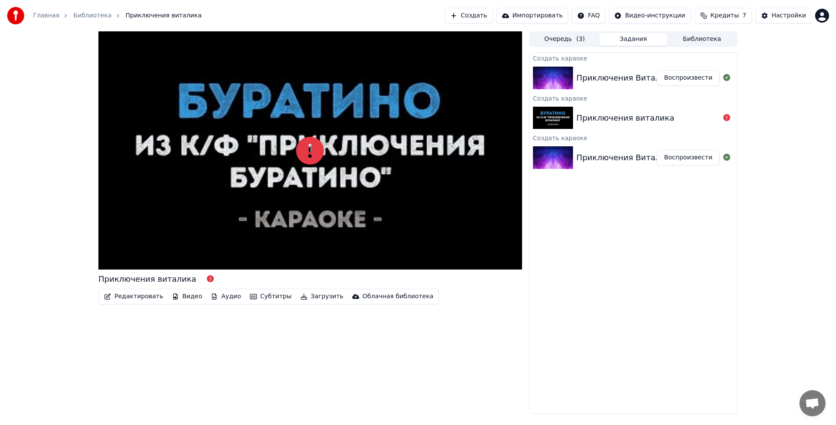
click at [594, 85] on div "Приключения Виталика Воспроизвести" at bounding box center [634, 78] width 208 height 30
click at [615, 164] on div "Приключения Виталика" at bounding box center [626, 158] width 99 height 12
click at [587, 160] on div "Приключения Виталика" at bounding box center [626, 158] width 99 height 12
click at [578, 82] on div "Приключения Виталика" at bounding box center [626, 78] width 99 height 12
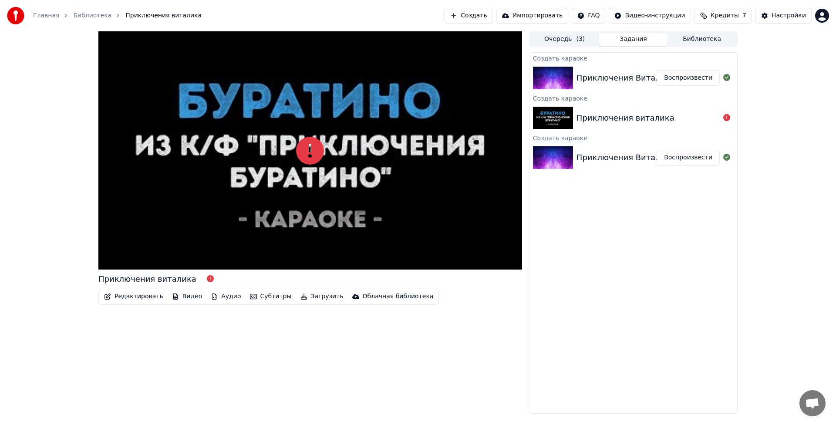
click at [571, 119] on img at bounding box center [553, 118] width 40 height 23
click at [568, 76] on img at bounding box center [553, 78] width 40 height 23
click at [691, 73] on button "Воспроизвести" at bounding box center [688, 78] width 63 height 16
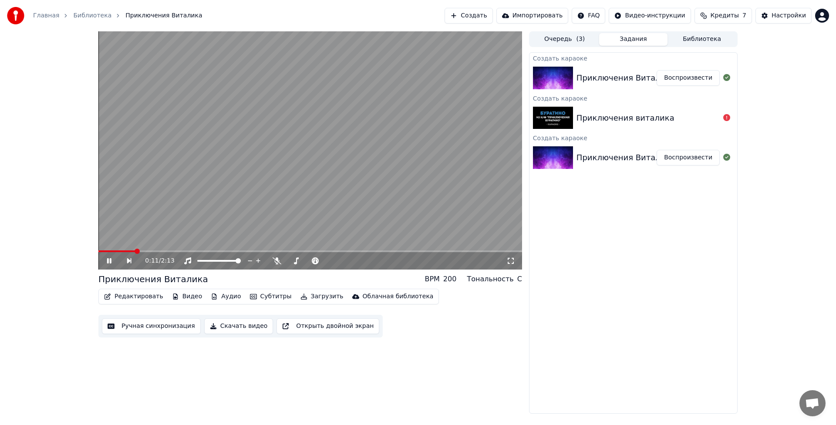
click at [152, 250] on span at bounding box center [310, 251] width 424 height 2
click at [173, 250] on video at bounding box center [310, 150] width 424 height 238
click at [170, 250] on span at bounding box center [310, 251] width 424 height 2
click at [170, 250] on span at bounding box center [170, 251] width 5 height 5
click at [108, 264] on icon at bounding box center [115, 260] width 20 height 7
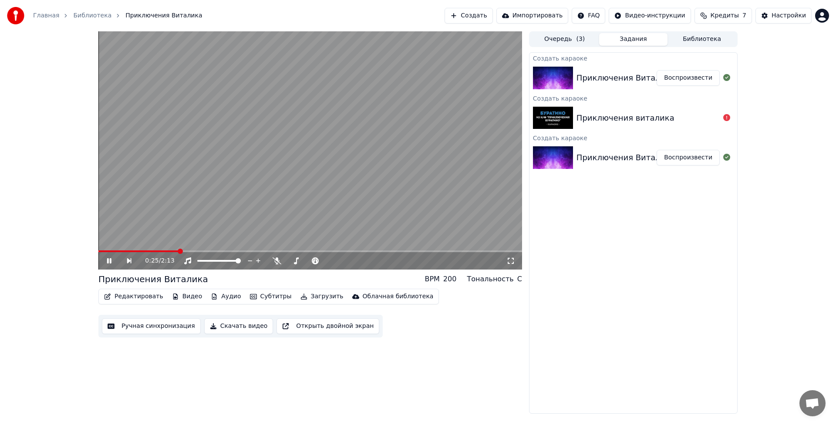
click at [596, 162] on div "Приключения Виталика" at bounding box center [626, 158] width 99 height 12
click at [701, 149] on div "Приключения Виталика Воспроизвести" at bounding box center [634, 158] width 208 height 30
click at [695, 156] on button "Воспроизвести" at bounding box center [688, 158] width 63 height 16
click at [123, 250] on video at bounding box center [310, 150] width 424 height 238
click at [126, 251] on span at bounding box center [310, 251] width 424 height 2
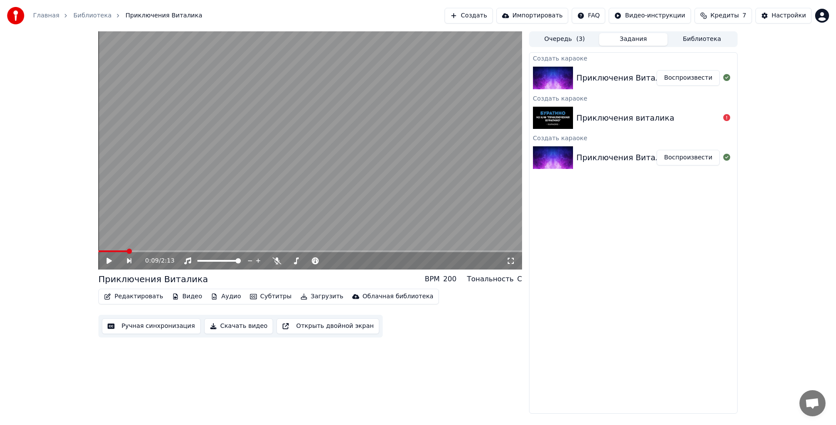
click at [109, 263] on icon at bounding box center [109, 261] width 5 height 6
click at [690, 78] on button "Воспроизвести" at bounding box center [688, 78] width 63 height 16
click at [118, 252] on span at bounding box center [310, 251] width 424 height 2
click at [134, 251] on span at bounding box center [310, 251] width 424 height 2
click at [139, 251] on span at bounding box center [310, 251] width 424 height 2
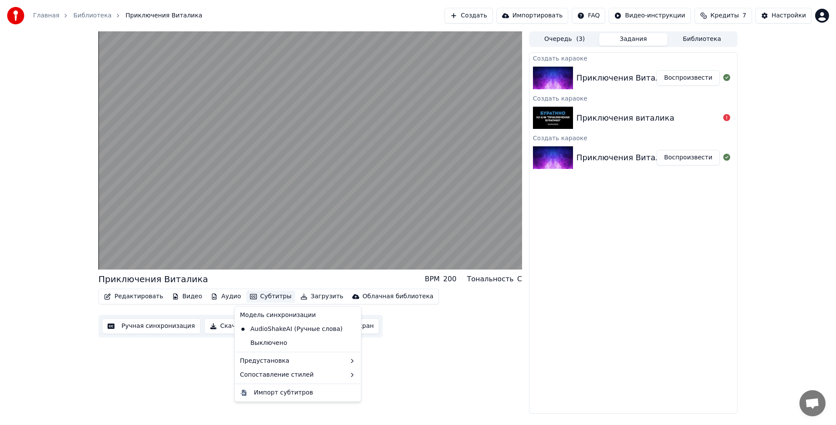
click at [257, 297] on button "Субтитры" at bounding box center [271, 296] width 49 height 12
click at [307, 343] on div "Выключено" at bounding box center [297, 343] width 123 height 14
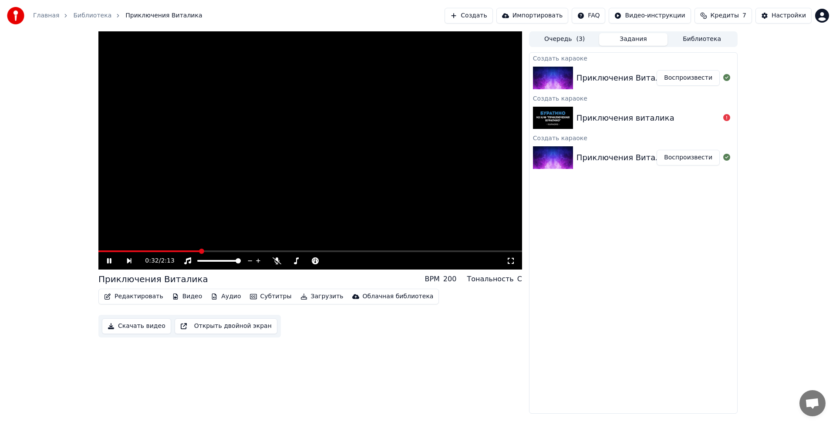
click at [264, 301] on button "Субтитры" at bounding box center [271, 296] width 49 height 12
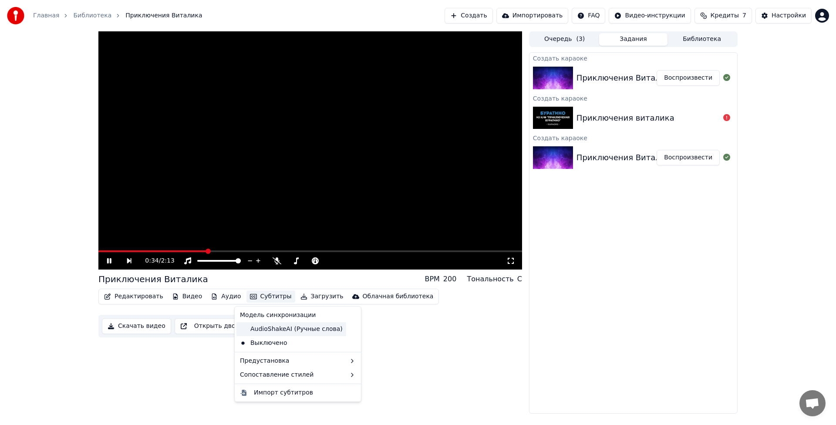
click at [288, 333] on div "AudioShakeAI (Ручные слова)" at bounding box center [291, 329] width 110 height 14
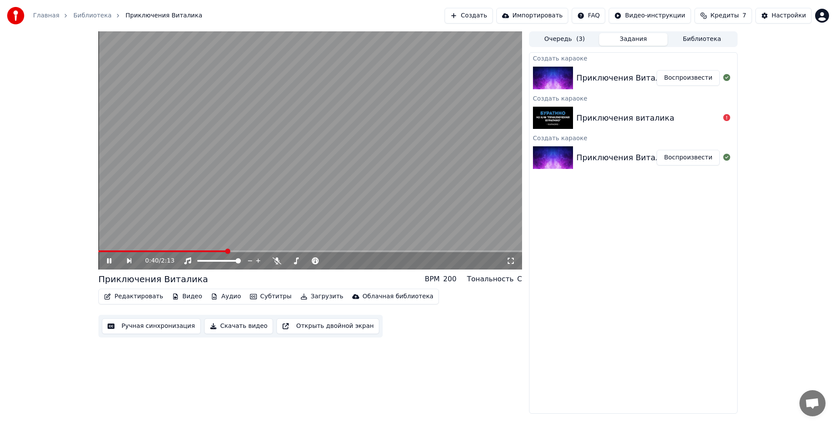
click at [232, 251] on span at bounding box center [310, 251] width 424 height 2
click at [249, 251] on span at bounding box center [310, 251] width 424 height 2
click at [261, 251] on span at bounding box center [310, 251] width 424 height 2
click at [274, 251] on span at bounding box center [310, 251] width 424 height 2
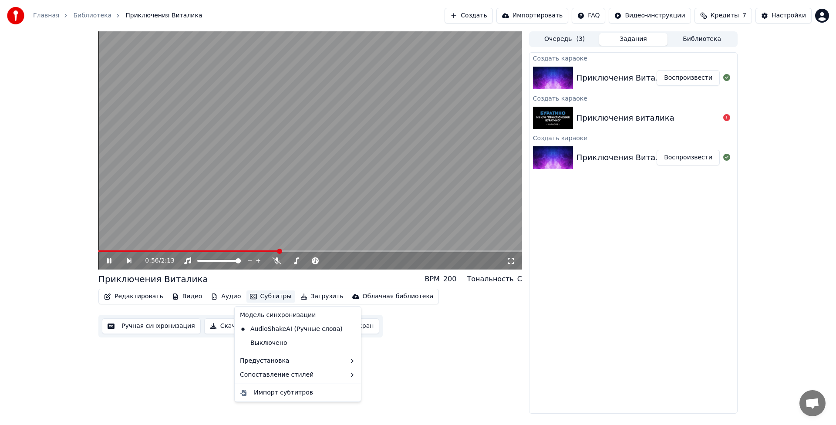
click at [257, 296] on button "Субтитры" at bounding box center [271, 296] width 49 height 12
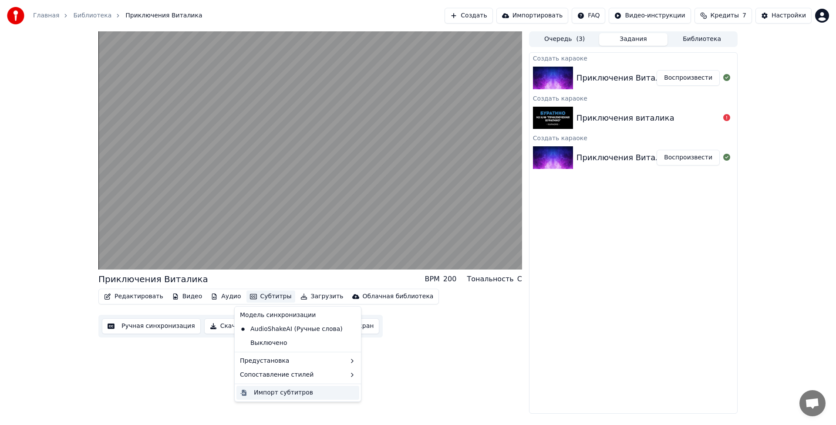
click at [315, 390] on div "Импорт субтитров" at bounding box center [305, 392] width 102 height 9
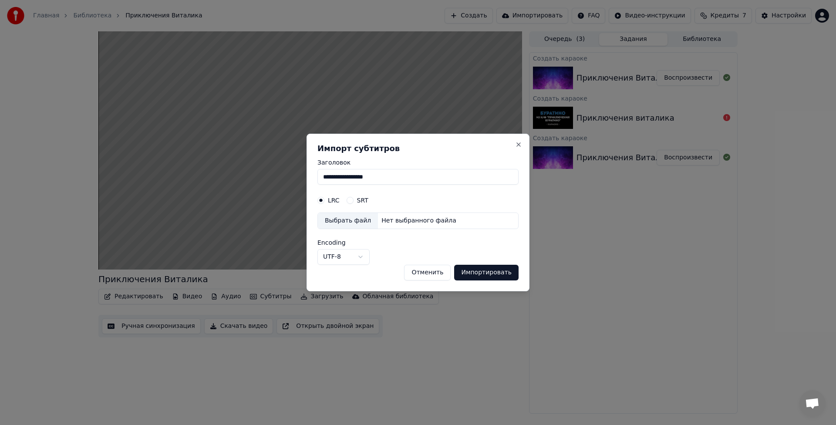
click at [350, 201] on button "SRT" at bounding box center [350, 200] width 7 height 7
click at [359, 257] on body "**********" at bounding box center [418, 212] width 836 height 425
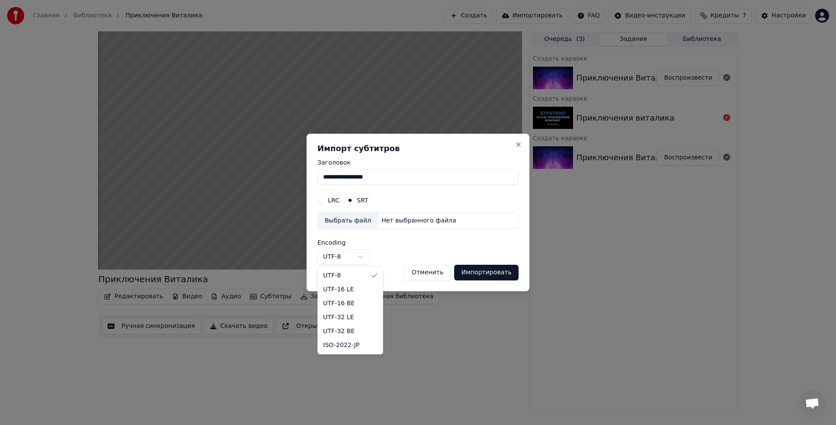
click at [359, 257] on body "**********" at bounding box center [418, 212] width 836 height 425
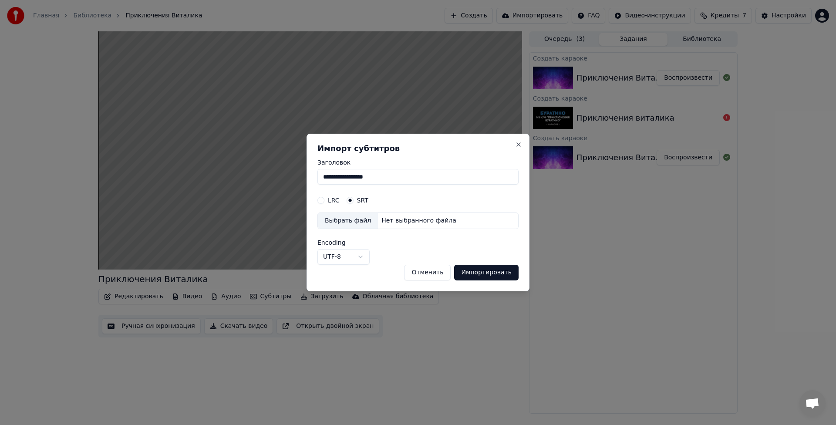
click at [349, 222] on div "Выбрать файл" at bounding box center [348, 221] width 60 height 16
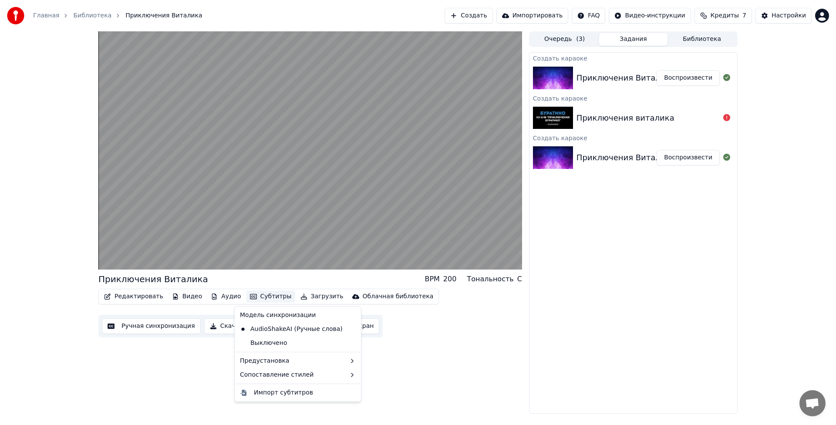
click at [266, 296] on button "Субтитры" at bounding box center [271, 296] width 49 height 12
click at [328, 398] on div "Импорт субтитров" at bounding box center [297, 393] width 123 height 14
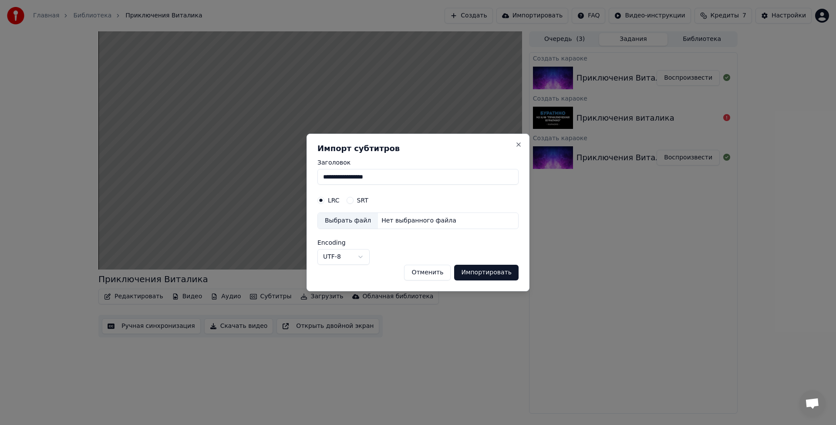
click at [350, 203] on button "SRT" at bounding box center [350, 200] width 7 height 7
click at [346, 217] on div "Выбрать файл" at bounding box center [348, 221] width 60 height 16
click at [519, 145] on button "Close" at bounding box center [518, 144] width 7 height 7
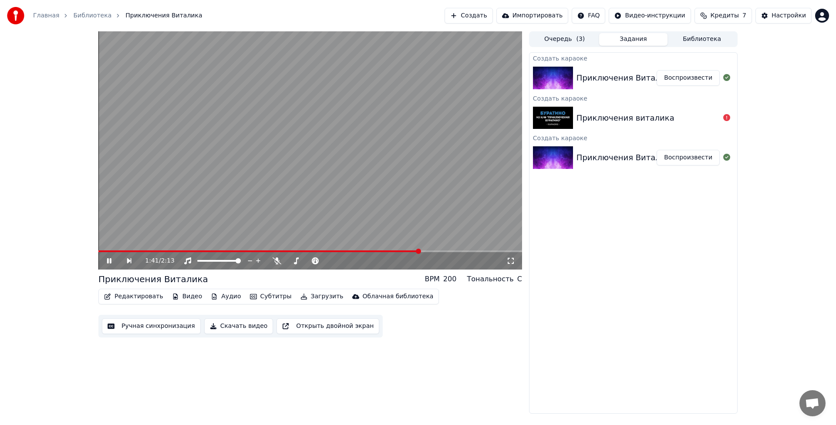
click at [419, 250] on span at bounding box center [310, 251] width 424 height 2
click at [114, 262] on icon at bounding box center [115, 260] width 20 height 7
click at [586, 88] on div "Приключения Виталика Воспроизвести" at bounding box center [634, 78] width 208 height 30
click at [272, 301] on button "Субтитры" at bounding box center [271, 296] width 49 height 12
click at [607, 160] on div "Приключения Виталика" at bounding box center [626, 158] width 99 height 12
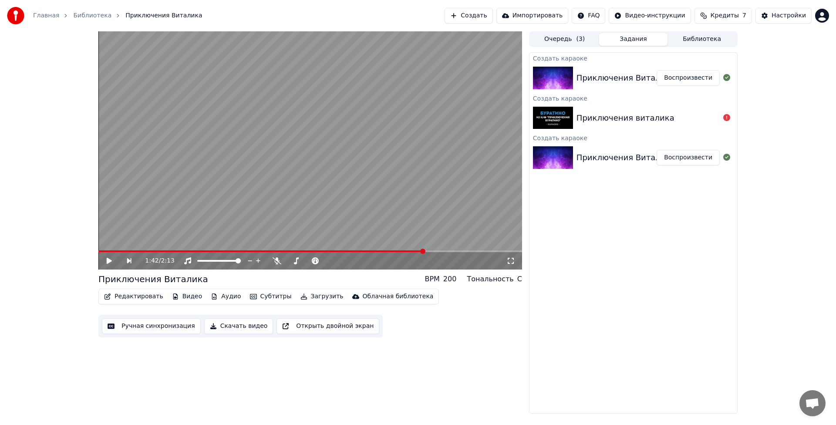
click at [272, 299] on button "Субтитры" at bounding box center [271, 296] width 49 height 12
click at [435, 341] on div "1:42 / 2:13 Приключения Виталика BPM 200 Тональность C Редактировать Видео Ауди…" at bounding box center [310, 222] width 424 height 382
click at [568, 36] on button "Очередь ( 3 )" at bounding box center [564, 39] width 69 height 13
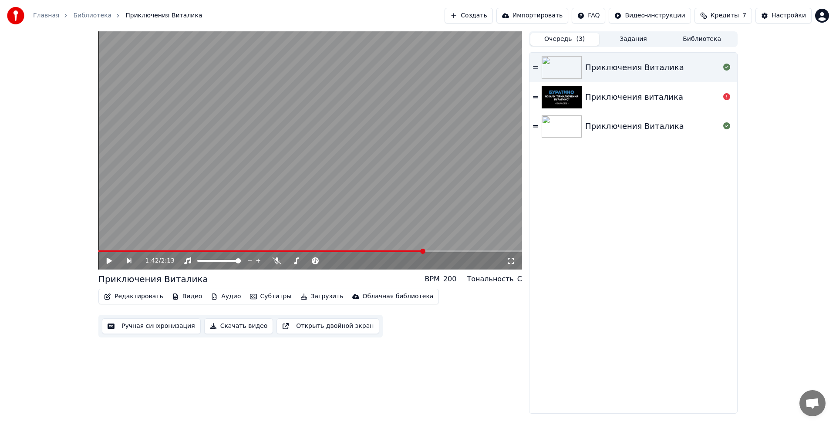
click at [646, 73] on div "Приключения Виталика" at bounding box center [634, 67] width 99 height 12
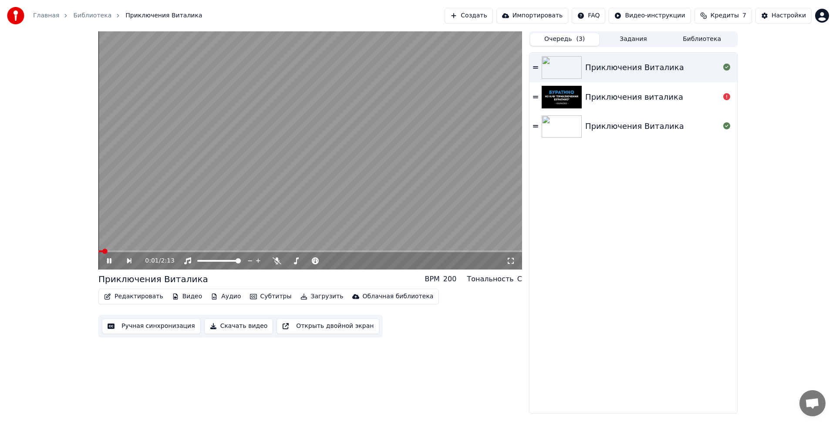
click at [250, 299] on button "Субтитры" at bounding box center [271, 296] width 49 height 12
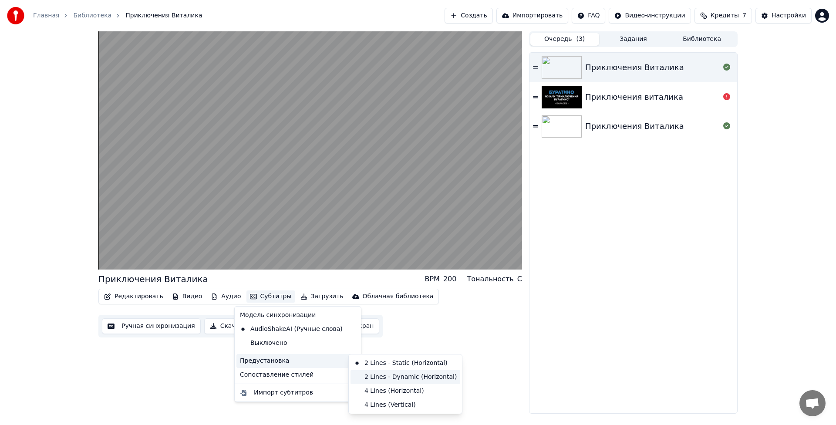
click at [385, 379] on div "2 Lines - Dynamic (Horizontal)" at bounding box center [406, 377] width 110 height 14
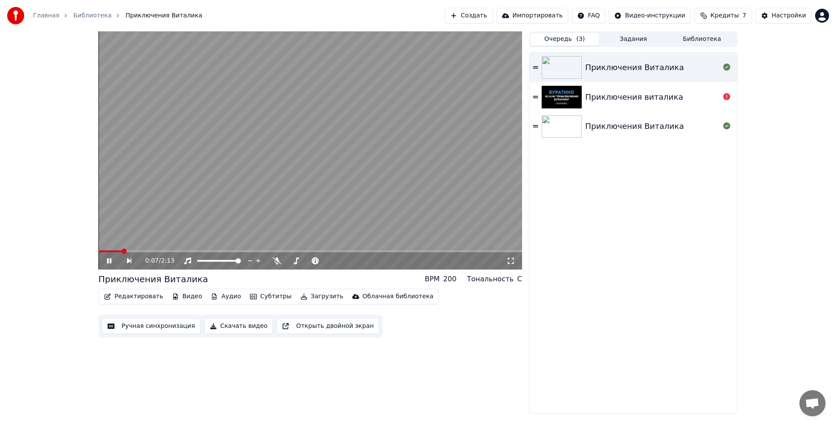
click at [158, 250] on video at bounding box center [310, 150] width 424 height 238
click at [165, 251] on span at bounding box center [310, 251] width 424 height 2
click at [107, 262] on icon at bounding box center [109, 261] width 5 height 6
click at [269, 296] on button "Субтитры" at bounding box center [271, 296] width 49 height 12
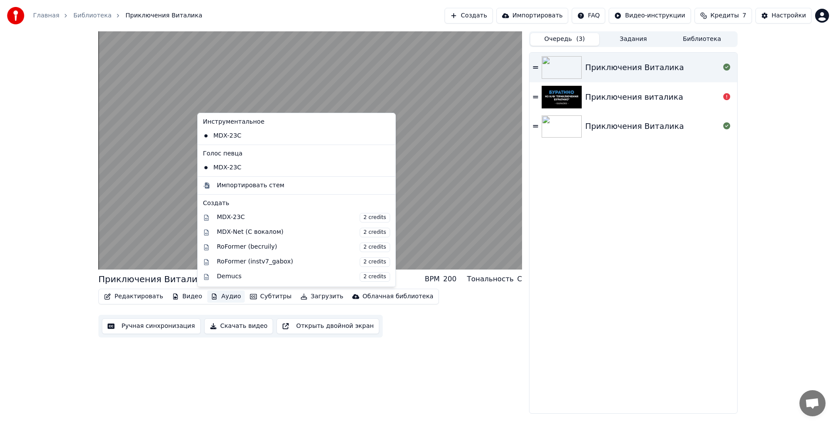
click at [168, 350] on div "Приключения Виталика BPM 200 Тональность C Редактировать Видео Аудио Субтитры З…" at bounding box center [310, 222] width 424 height 382
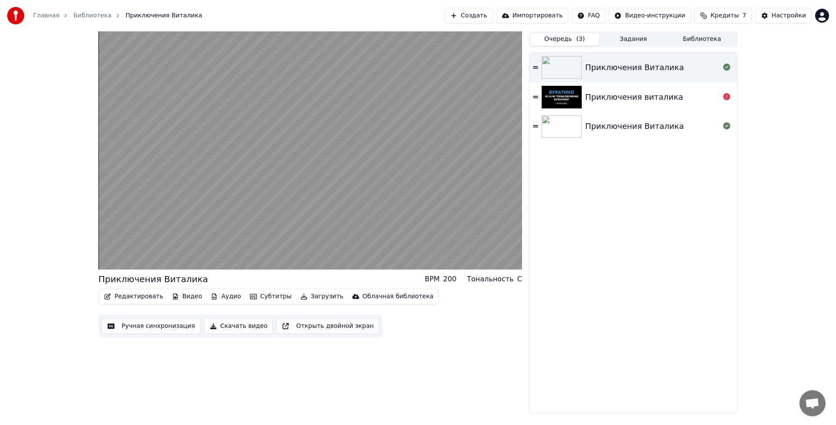
click at [164, 329] on button "Ручная синхронизация" at bounding box center [151, 326] width 99 height 16
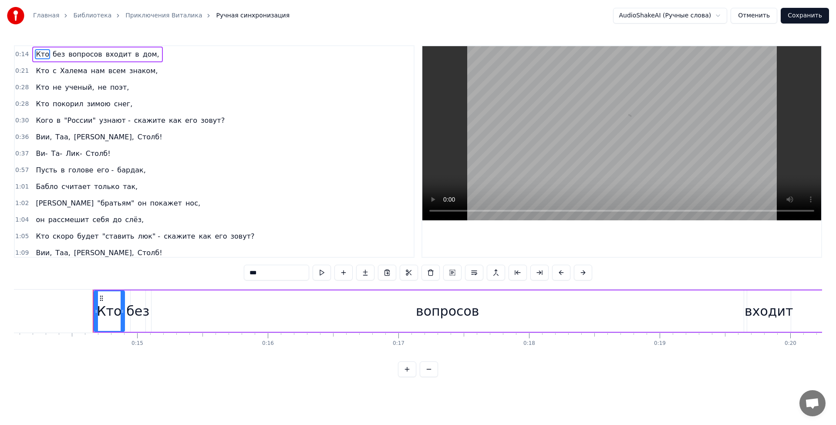
scroll to position [0, 1871]
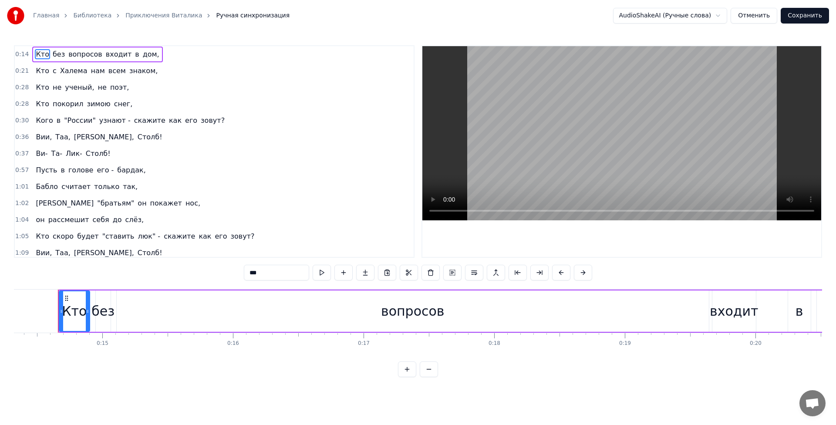
drag, startPoint x: 709, startPoint y: 298, endPoint x: 685, endPoint y: 299, distance: 24.4
click at [685, 299] on div "вопросов" at bounding box center [412, 310] width 593 height 41
type input "********"
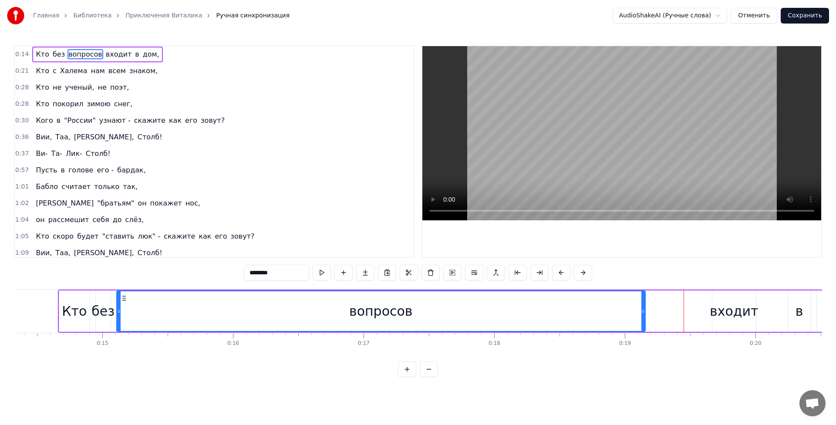
drag, startPoint x: 706, startPoint y: 303, endPoint x: 642, endPoint y: 299, distance: 63.7
click at [642, 299] on div at bounding box center [643, 311] width 3 height 40
drag, startPoint x: 642, startPoint y: 299, endPoint x: 611, endPoint y: 296, distance: 31.0
click at [611, 296] on div at bounding box center [612, 311] width 3 height 40
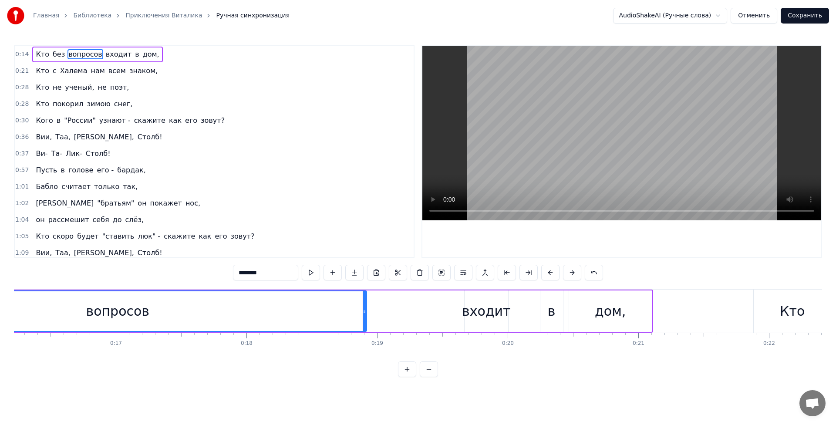
scroll to position [0, 2101]
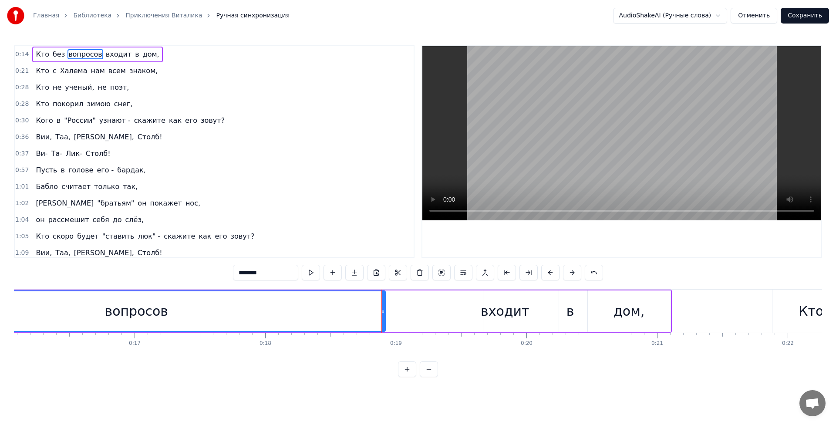
drag, startPoint x: 505, startPoint y: 305, endPoint x: 449, endPoint y: 304, distance: 55.7
click at [449, 304] on div "Кто без вопросов входит в дом," at bounding box center [250, 311] width 843 height 43
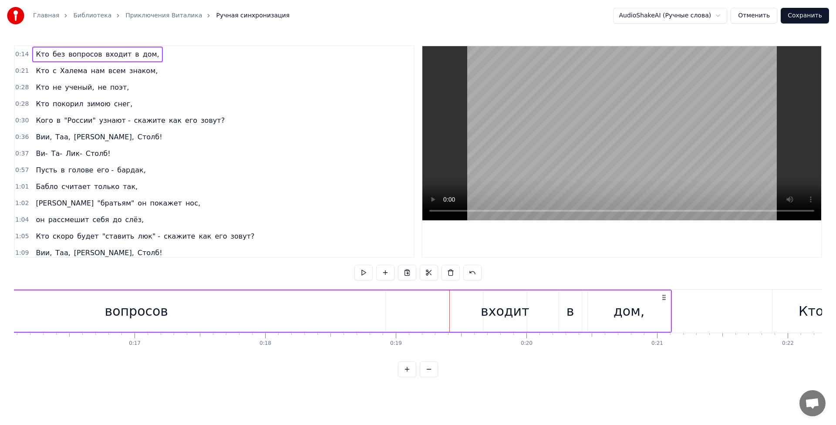
drag, startPoint x: 506, startPoint y: 307, endPoint x: 449, endPoint y: 309, distance: 57.1
click at [449, 309] on div "Кто без вопросов входит в дом," at bounding box center [250, 311] width 843 height 43
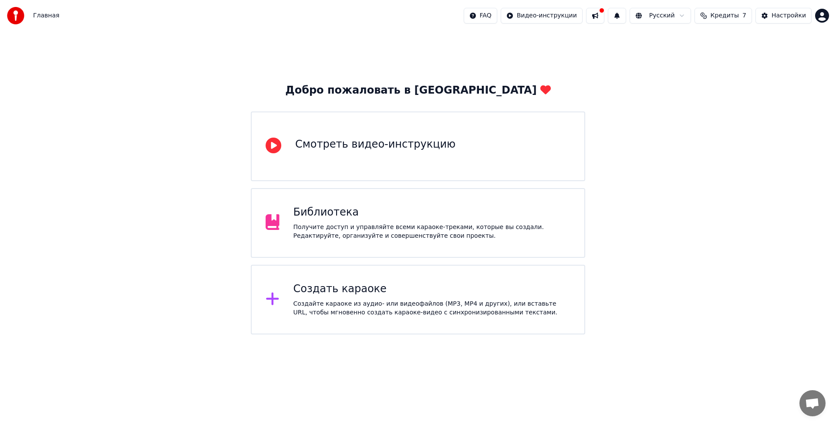
click at [325, 151] on div "Смотреть видео-инструкцию" at bounding box center [375, 145] width 160 height 14
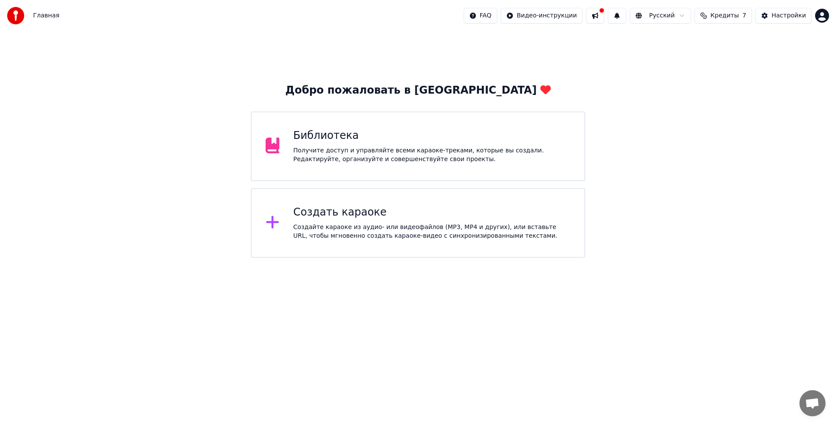
click at [397, 226] on div "Создайте караоке из аудио- или видеофайлов (MP3, MP4 и других), или вставьте UR…" at bounding box center [432, 231] width 277 height 17
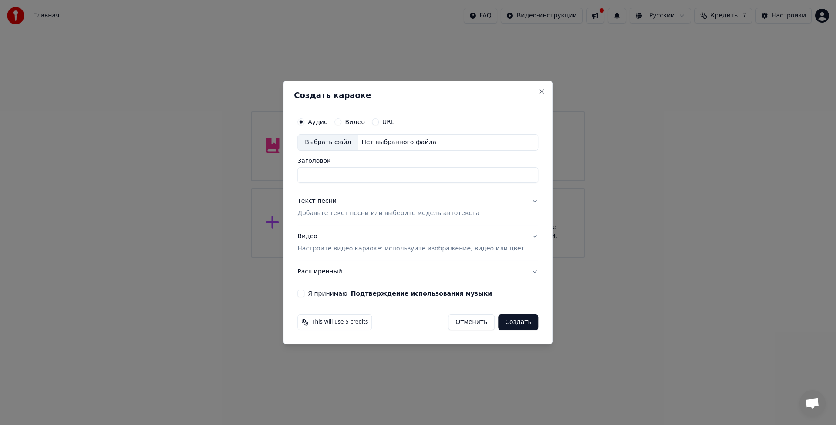
click at [342, 142] on div "Выбрать файл" at bounding box center [328, 143] width 60 height 16
drag, startPoint x: 471, startPoint y: 178, endPoint x: 359, endPoint y: 176, distance: 111.5
click at [359, 176] on input "**********" at bounding box center [417, 175] width 241 height 16
type input "**********"
click at [415, 213] on p "Добавьте текст песни или выберите модель автотекста" at bounding box center [388, 213] width 182 height 9
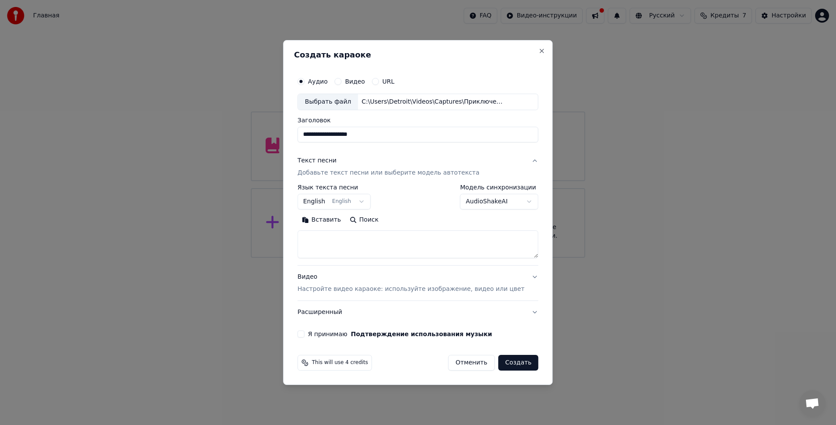
click at [368, 205] on button "English English" at bounding box center [333, 202] width 73 height 16
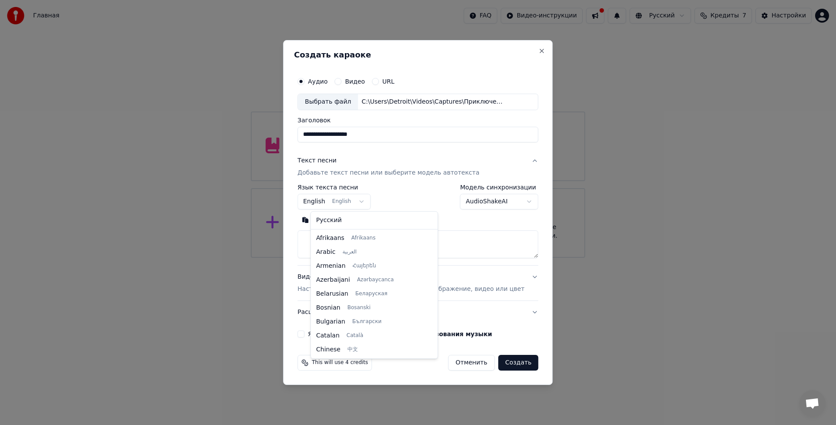
scroll to position [70, 0]
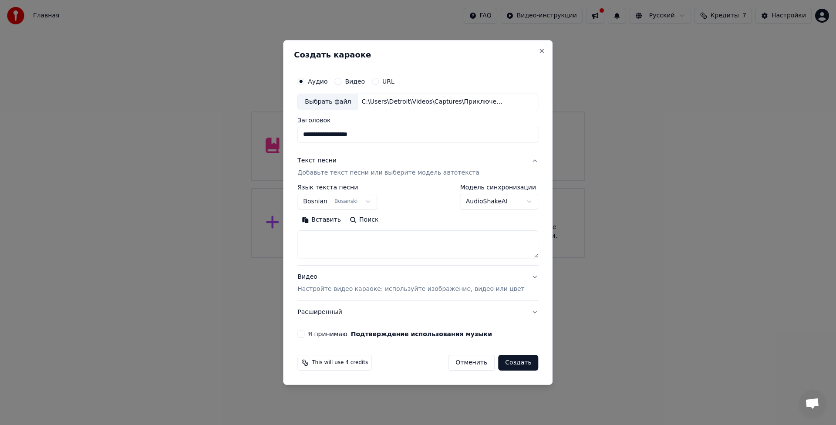
click at [368, 204] on body "**********" at bounding box center [418, 129] width 836 height 258
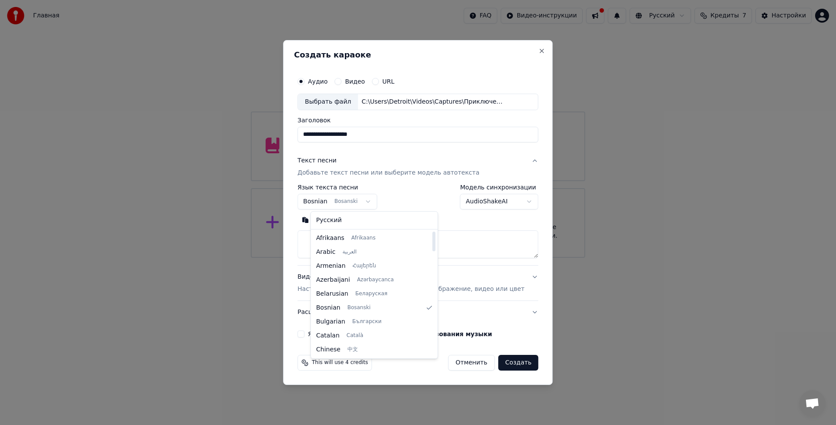
select select "**"
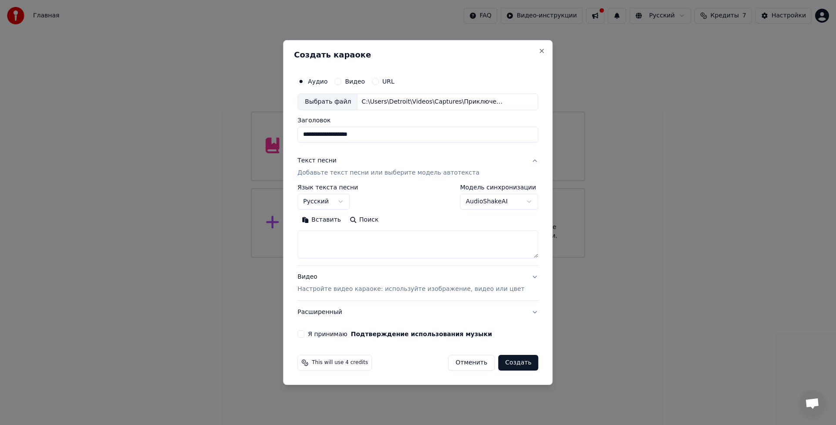
click at [503, 203] on body "**********" at bounding box center [418, 129] width 836 height 258
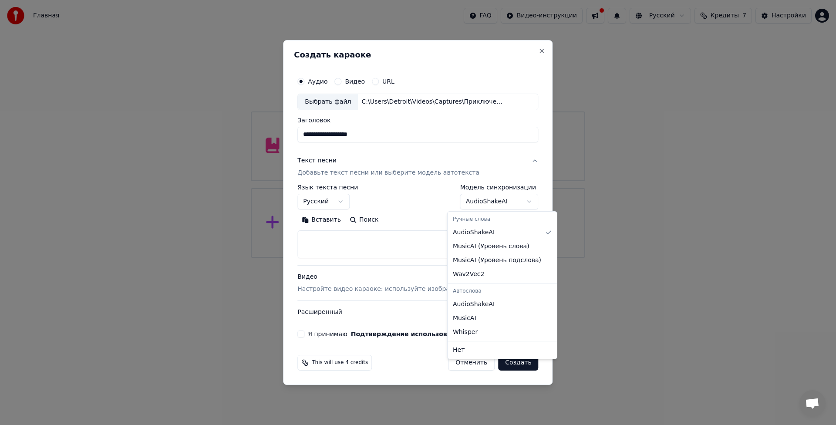
click at [368, 241] on body "**********" at bounding box center [418, 129] width 836 height 258
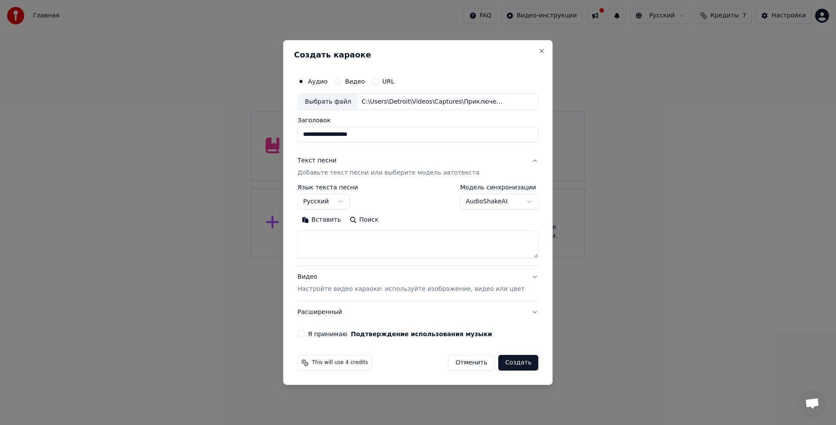
click at [318, 331] on div "Я принимаю Подтверждение использования музыки" at bounding box center [417, 334] width 241 height 7
click at [310, 336] on div "**********" at bounding box center [418, 205] width 248 height 272
click at [304, 336] on button "Я принимаю Подтверждение использования музыки" at bounding box center [300, 334] width 7 height 7
click at [372, 249] on textarea at bounding box center [417, 244] width 241 height 28
paste textarea "**********"
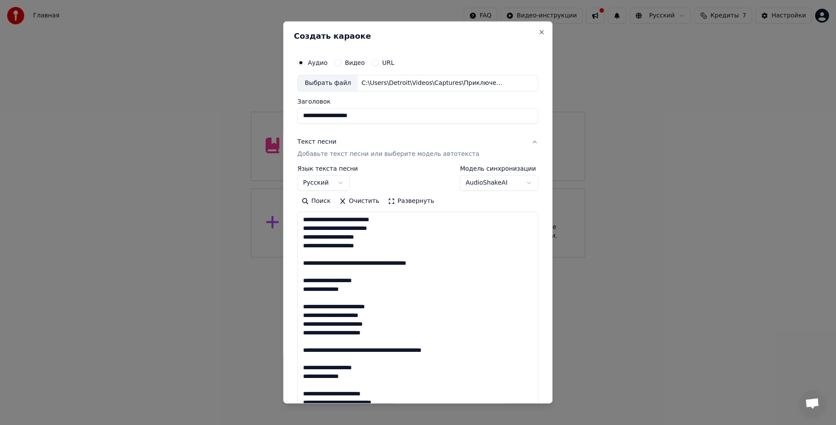
scroll to position [246, 0]
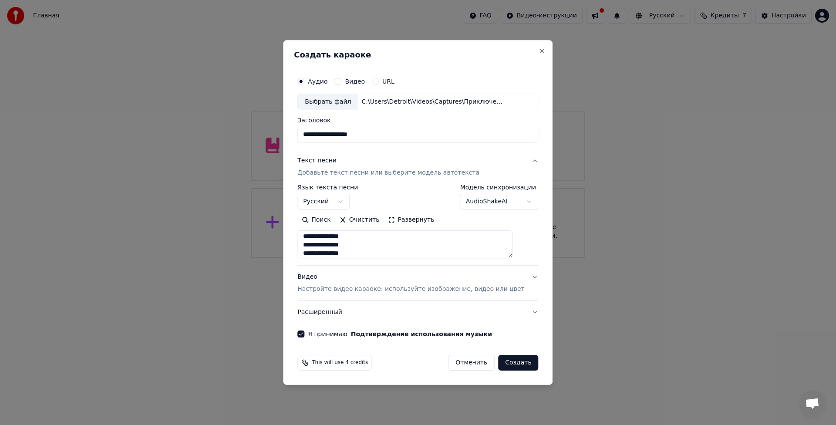
click at [336, 235] on textarea "**********" at bounding box center [404, 244] width 215 height 28
click at [348, 236] on textarea "**********" at bounding box center [404, 244] width 215 height 28
click at [327, 245] on textarea "**********" at bounding box center [404, 244] width 215 height 28
click at [334, 245] on textarea "**********" at bounding box center [404, 244] width 215 height 28
click at [335, 234] on textarea "**********" at bounding box center [404, 244] width 215 height 28
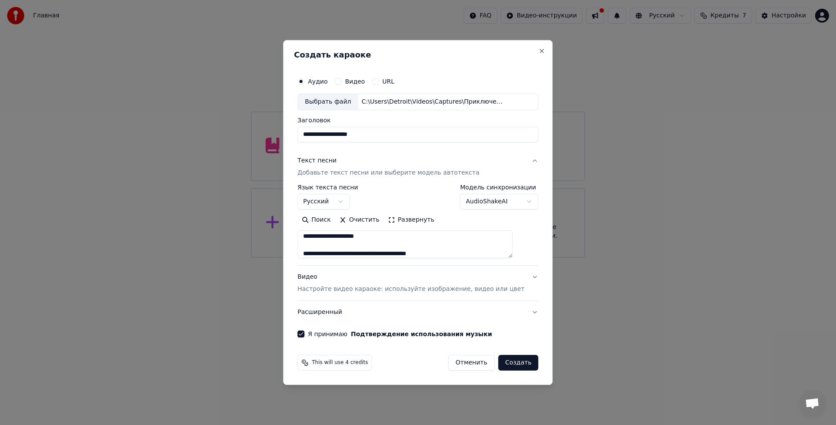
scroll to position [72, 0]
click at [327, 236] on textarea "**********" at bounding box center [404, 244] width 215 height 28
type textarea "**********"
click at [517, 200] on body "**********" at bounding box center [418, 129] width 836 height 258
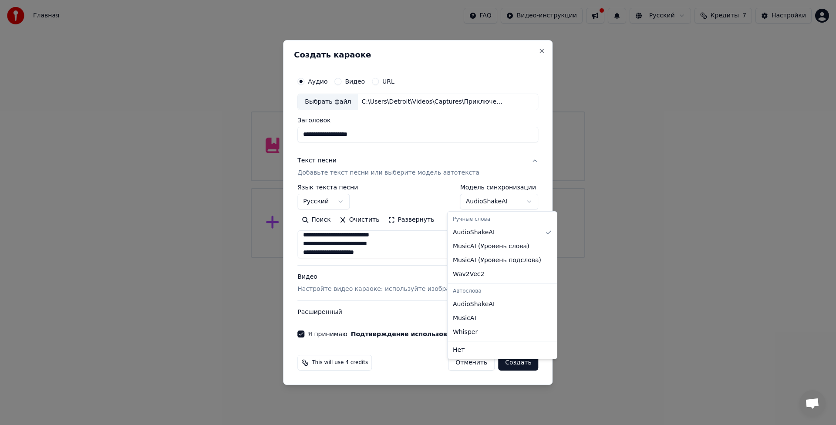
select select "********"
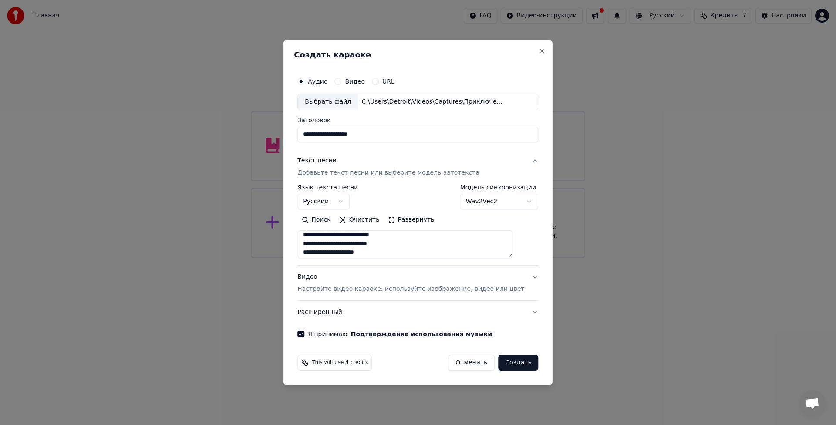
click at [507, 361] on button "Создать" at bounding box center [518, 363] width 40 height 16
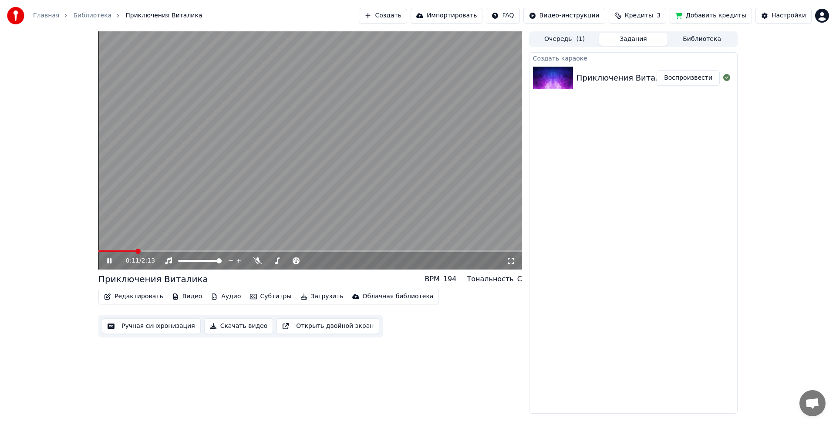
click at [165, 249] on video at bounding box center [310, 150] width 424 height 238
click at [105, 260] on icon at bounding box center [115, 260] width 20 height 7
click at [222, 328] on button "Скачать видео" at bounding box center [238, 326] width 69 height 16
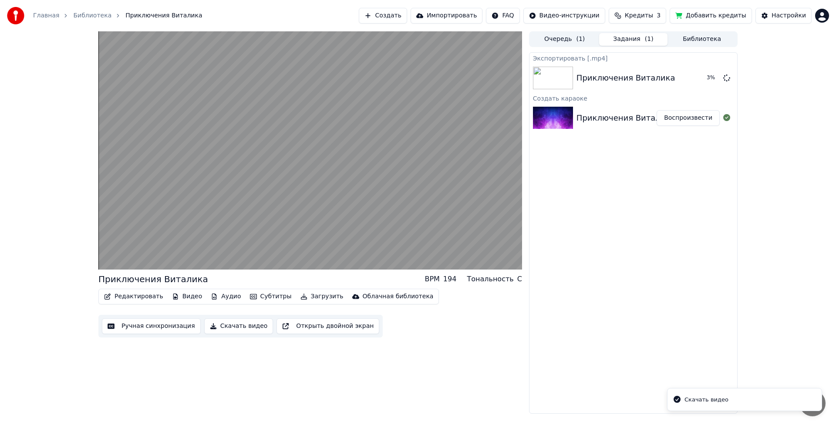
click at [738, 401] on li "Скачать видео" at bounding box center [744, 400] width 155 height 24
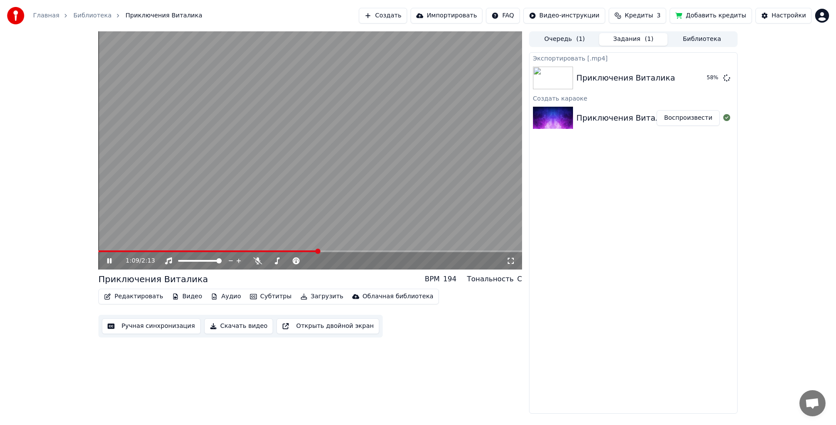
click at [318, 252] on span at bounding box center [310, 251] width 424 height 2
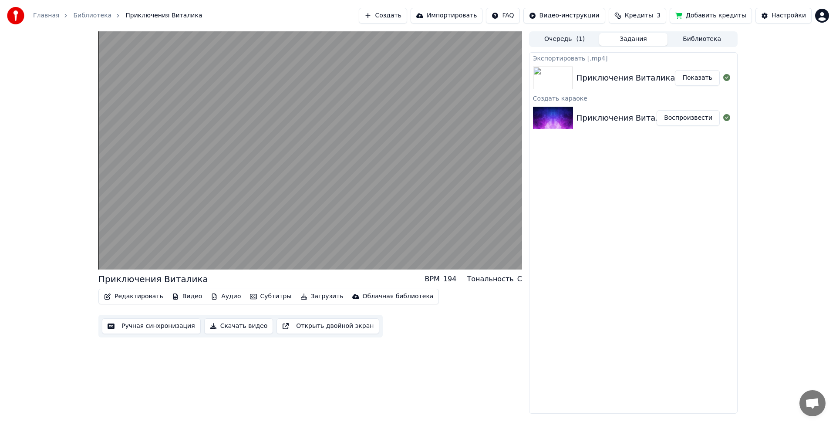
click at [697, 80] on button "Показать" at bounding box center [697, 78] width 45 height 16
click at [778, 249] on div "Приключения Виталика BPM 194 Тональность C Редактировать Видео Аудио Субтитры З…" at bounding box center [418, 222] width 836 height 382
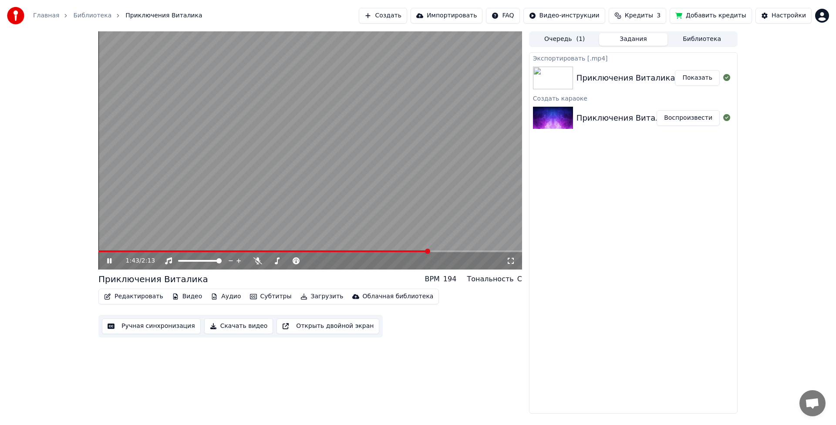
click at [338, 195] on video at bounding box center [310, 150] width 424 height 238
click at [267, 298] on button "Субтитры" at bounding box center [271, 296] width 49 height 12
click at [180, 356] on div "1:44 / 2:13 Приключения Виталика BPM 194 Тональность C Редактировать Видео Ауди…" at bounding box center [310, 222] width 424 height 382
click at [154, 325] on button "Ручная синхронизация" at bounding box center [151, 326] width 99 height 16
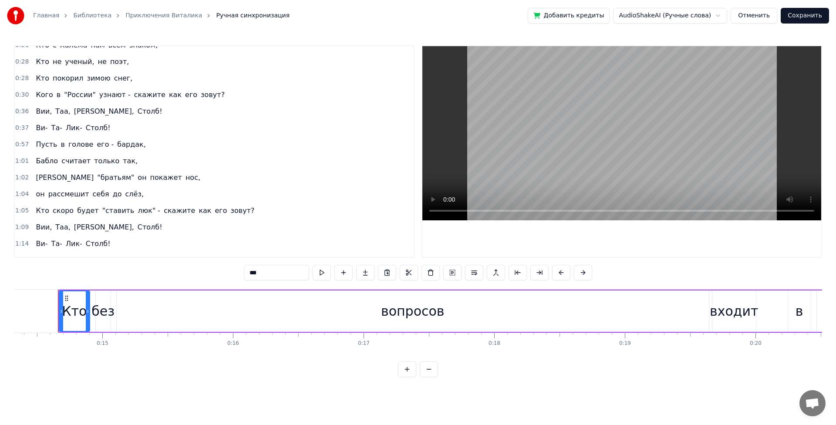
scroll to position [0, 1909]
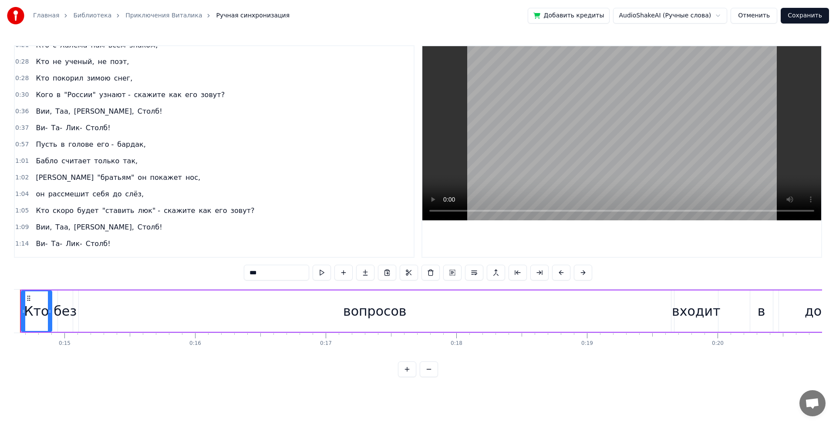
drag, startPoint x: 670, startPoint y: 304, endPoint x: 640, endPoint y: 302, distance: 30.1
click at [640, 302] on div "вопросов" at bounding box center [375, 310] width 592 height 41
type input "********"
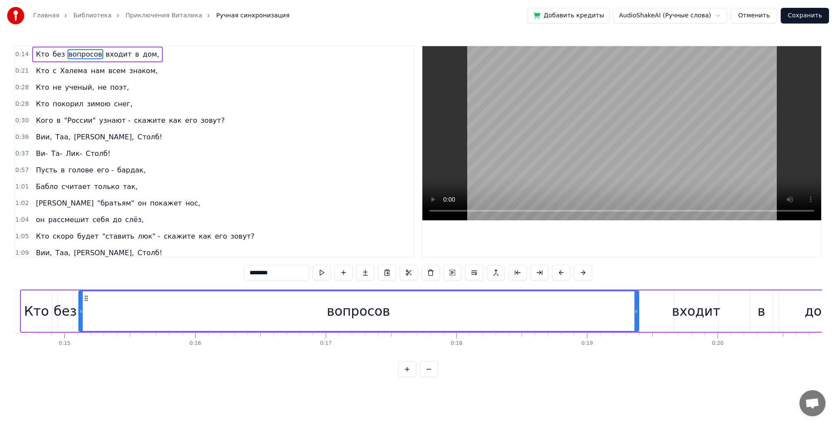
drag, startPoint x: 669, startPoint y: 300, endPoint x: 636, endPoint y: 301, distance: 32.7
click at [636, 301] on div at bounding box center [636, 311] width 3 height 40
drag, startPoint x: 636, startPoint y: 301, endPoint x: 601, endPoint y: 301, distance: 35.3
click at [605, 301] on div at bounding box center [606, 311] width 3 height 40
click at [605, 300] on div at bounding box center [603, 311] width 3 height 40
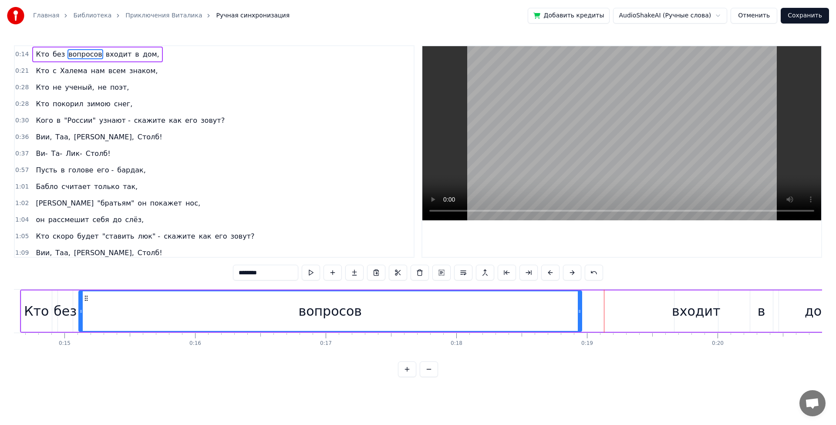
drag, startPoint x: 603, startPoint y: 309, endPoint x: 540, endPoint y: 303, distance: 63.0
click at [578, 303] on div at bounding box center [579, 311] width 3 height 40
drag, startPoint x: 698, startPoint y: 297, endPoint x: 621, endPoint y: 296, distance: 76.2
click at [621, 296] on div "Кто без вопросов входит в дом," at bounding box center [441, 311] width 843 height 43
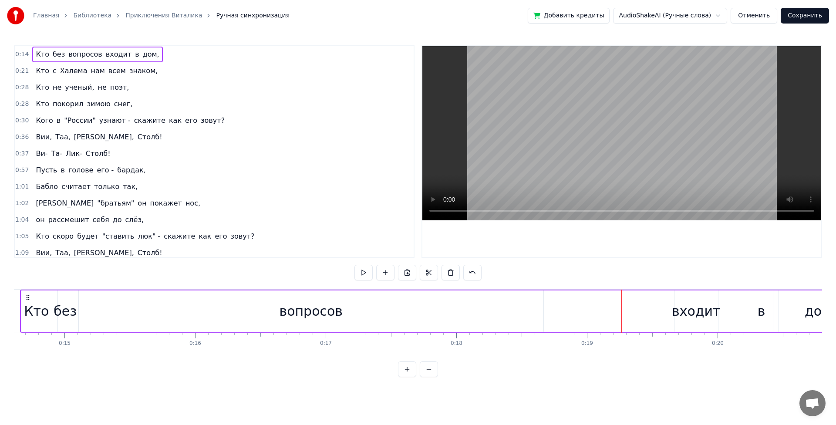
drag, startPoint x: 689, startPoint y: 308, endPoint x: 633, endPoint y: 306, distance: 56.7
click at [620, 306] on div "Кто без вопросов входит в дом," at bounding box center [441, 311] width 843 height 43
click at [689, 313] on html "Главная Библиотека Приключения Виталика Ручная синхронизация Добавить кредиты A…" at bounding box center [418, 195] width 836 height 391
click at [689, 307] on html "Главная Библиотека Приключения Виталика Ручная синхронизация Добавить кредиты A…" at bounding box center [418, 195] width 836 height 391
drag, startPoint x: 694, startPoint y: 307, endPoint x: 643, endPoint y: 309, distance: 51.0
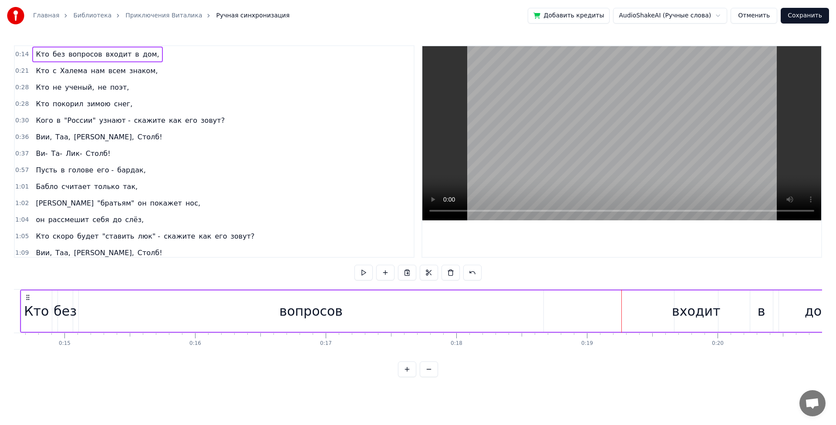
click at [643, 309] on div "Кто без вопросов входит в дом," at bounding box center [441, 311] width 843 height 43
click at [682, 328] on div "входит" at bounding box center [697, 310] width 44 height 41
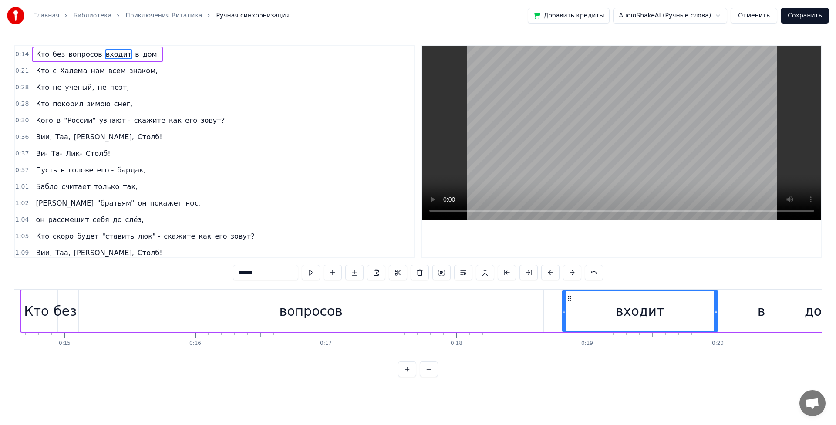
drag, startPoint x: 676, startPoint y: 327, endPoint x: 564, endPoint y: 320, distance: 112.6
click at [564, 320] on div at bounding box center [564, 311] width 3 height 40
drag, startPoint x: 716, startPoint y: 318, endPoint x: 605, endPoint y: 315, distance: 111.5
click at [605, 315] on div at bounding box center [604, 311] width 3 height 40
click at [142, 299] on div "вопросов" at bounding box center [311, 310] width 465 height 41
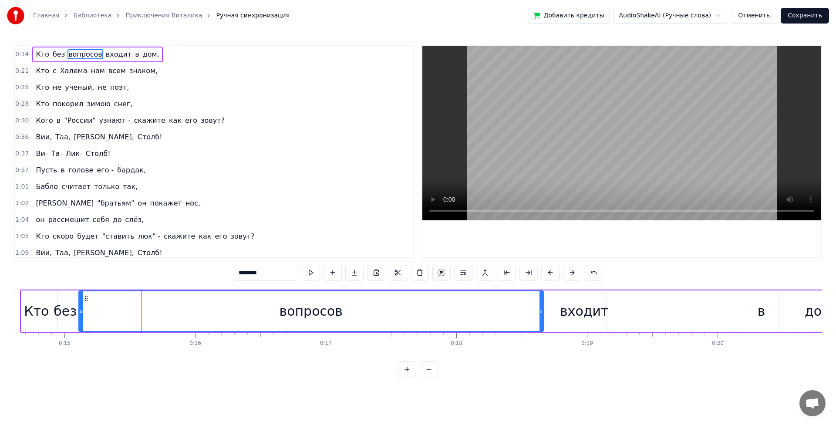
click at [55, 314] on div "без" at bounding box center [65, 311] width 23 height 20
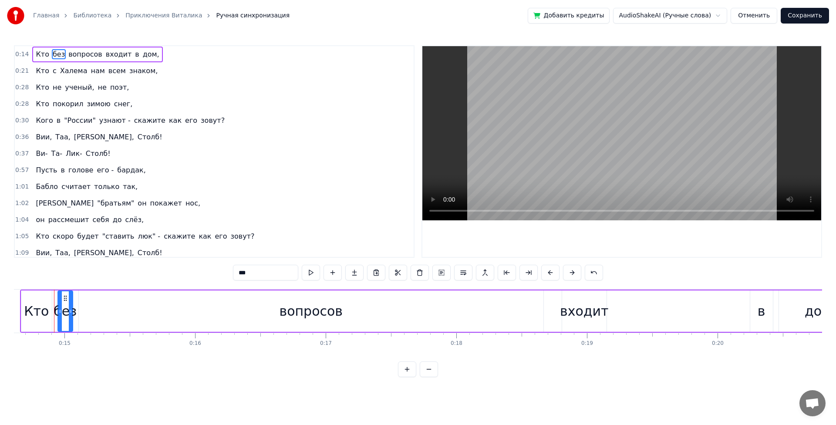
scroll to position [0, 1906]
click at [132, 310] on div "вопросов" at bounding box center [314, 310] width 465 height 41
type input "********"
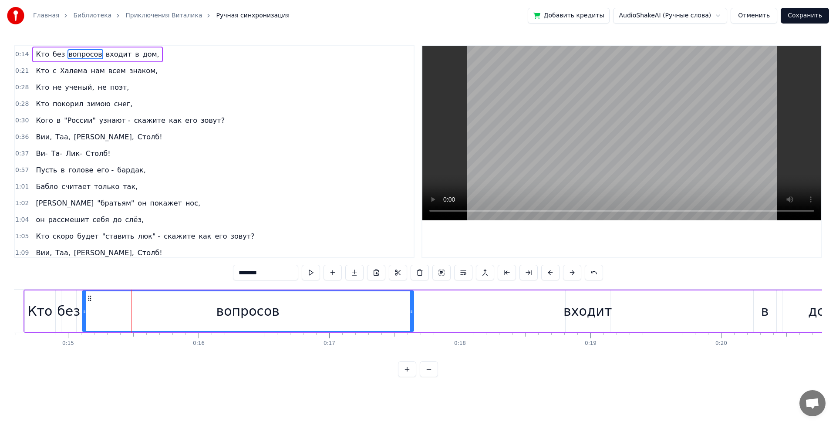
drag, startPoint x: 545, startPoint y: 304, endPoint x: 412, endPoint y: 295, distance: 133.6
click at [412, 295] on div at bounding box center [411, 311] width 3 height 40
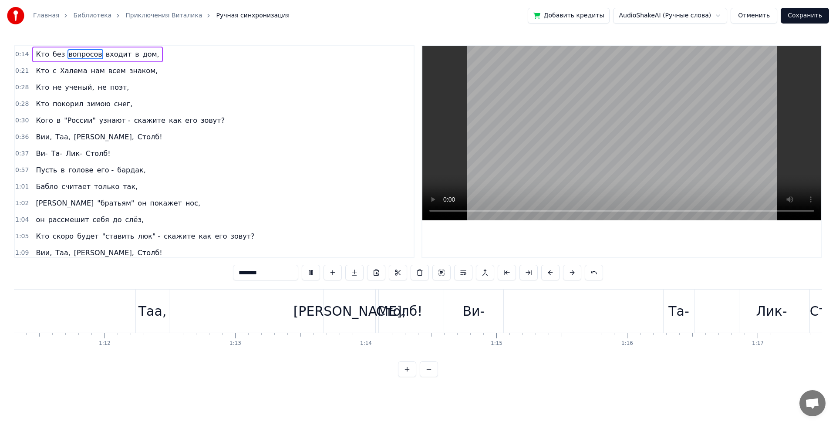
scroll to position [0, 9468]
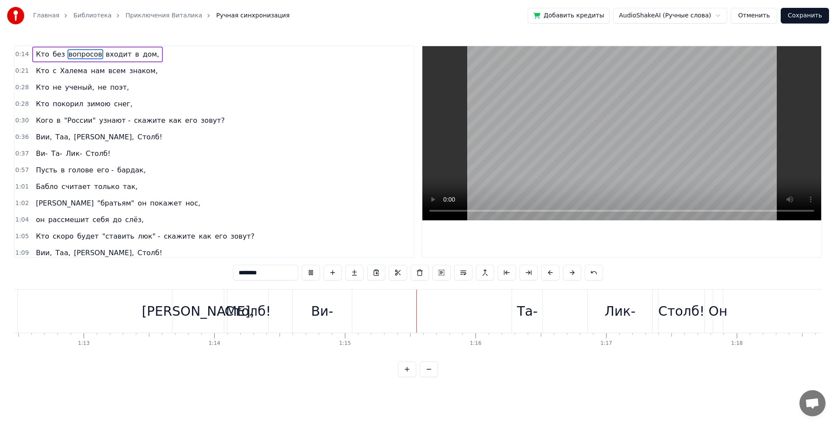
click at [287, 377] on div "0:14 Кто без вопросов входит в дом, 0:21 Кто с [PERSON_NAME] нам всем знаком, 0…" at bounding box center [418, 211] width 808 height 332
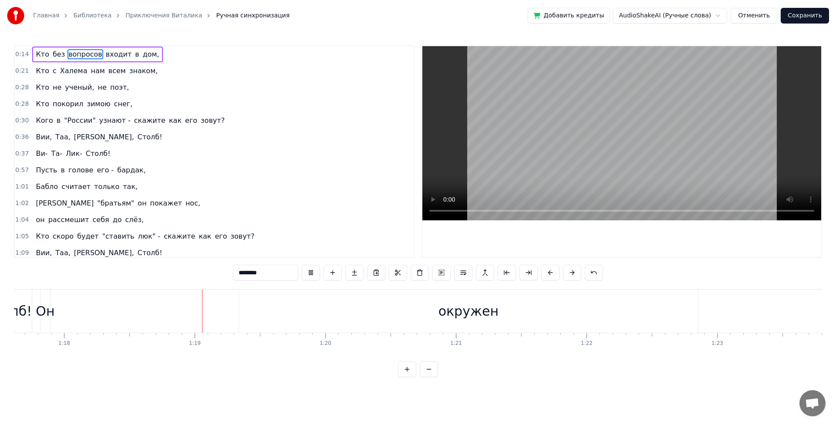
scroll to position [0, 10196]
